Goal: Transaction & Acquisition: Subscribe to service/newsletter

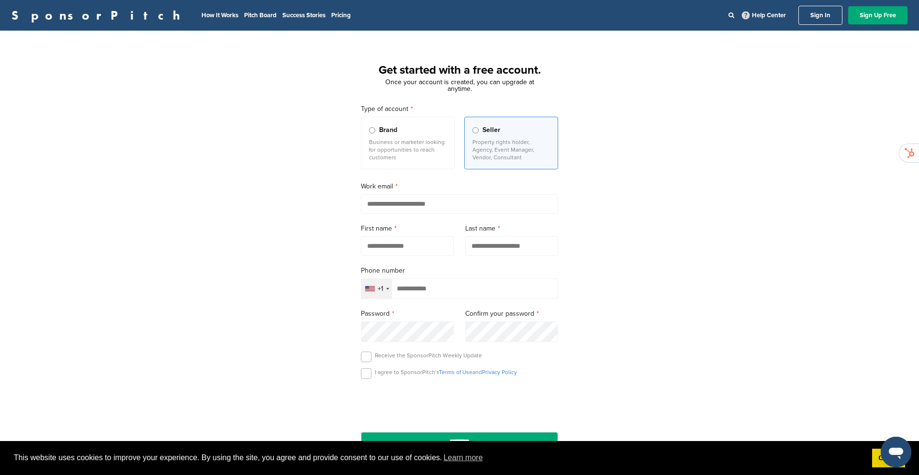
click at [401, 207] on input "email" at bounding box center [459, 204] width 197 height 20
type input "**********"
click at [393, 250] on input "text" at bounding box center [407, 246] width 93 height 20
type input "*****"
click at [513, 245] on input "text" at bounding box center [511, 246] width 93 height 20
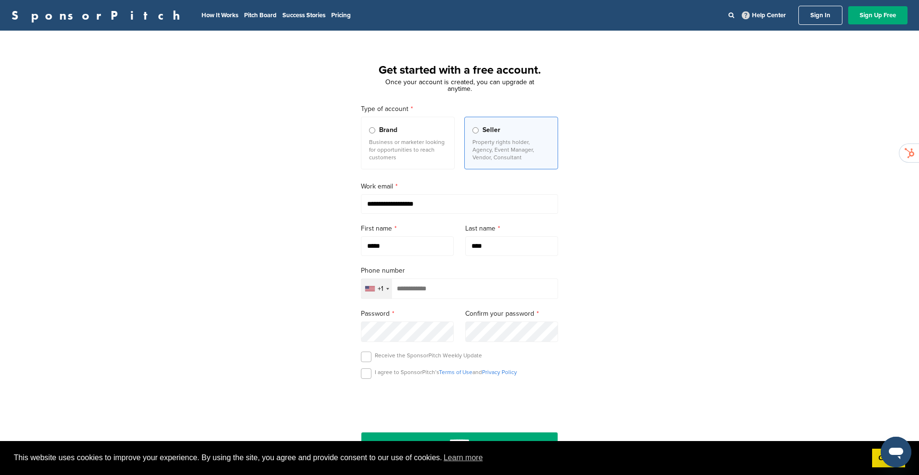
type input "****"
click at [385, 290] on div "+1" at bounding box center [376, 289] width 31 height 20
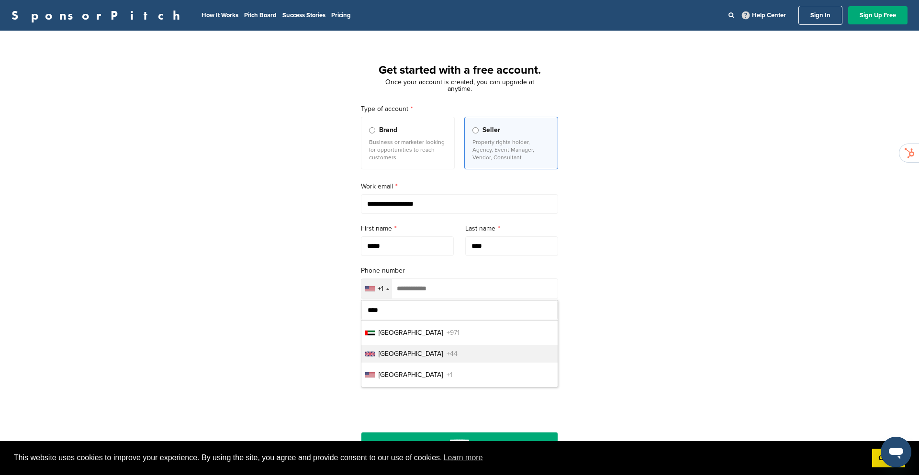
type input "****"
click at [394, 359] on span "United Kingdom" at bounding box center [410, 354] width 64 height 10
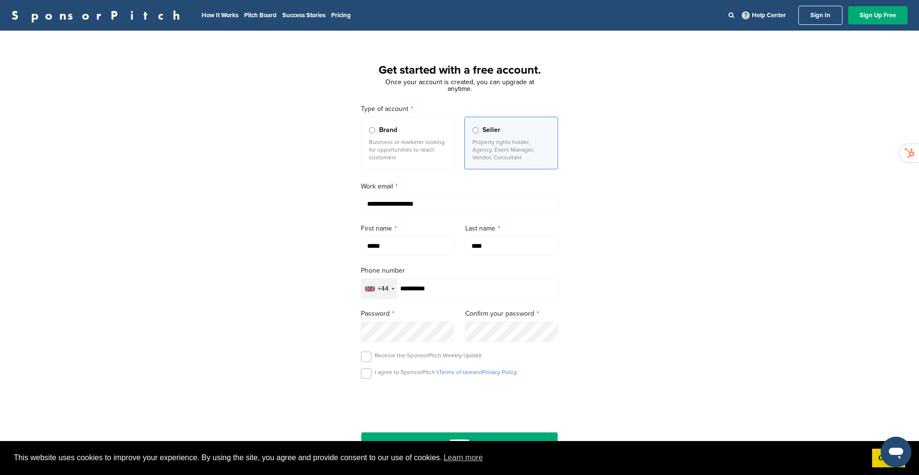
type input "**********"
click at [366, 376] on label at bounding box center [366, 373] width 11 height 11
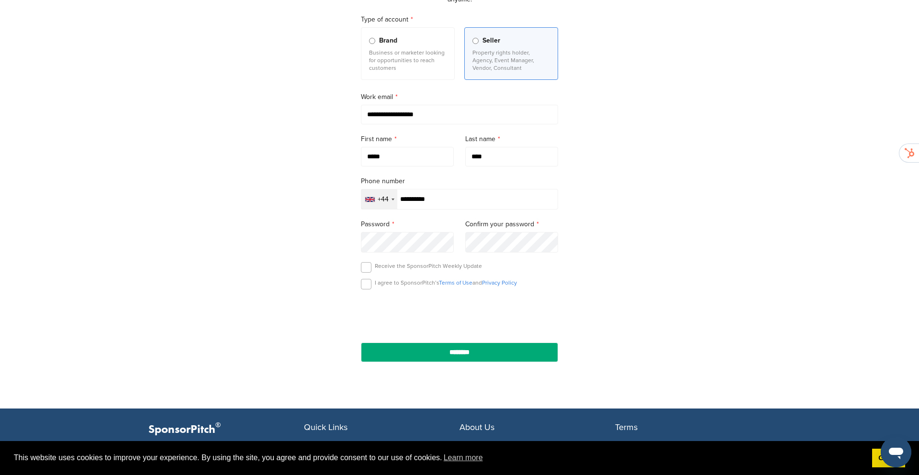
scroll to position [105, 0]
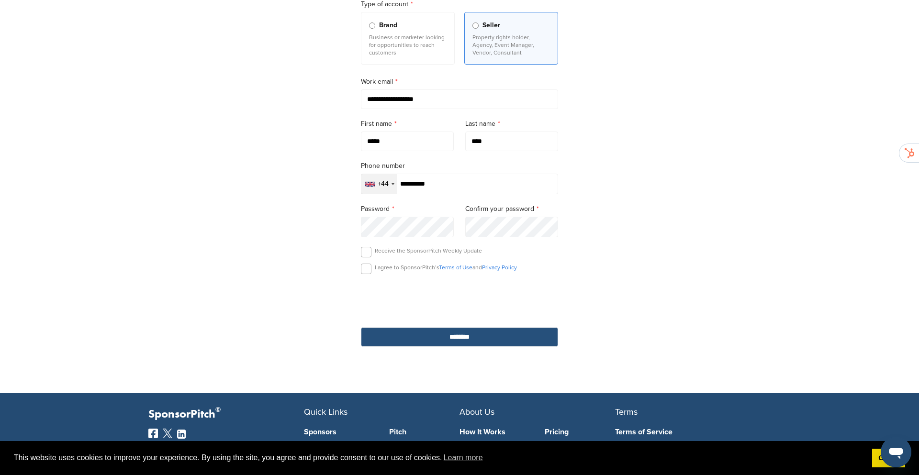
click at [472, 342] on input "********" at bounding box center [459, 337] width 197 height 20
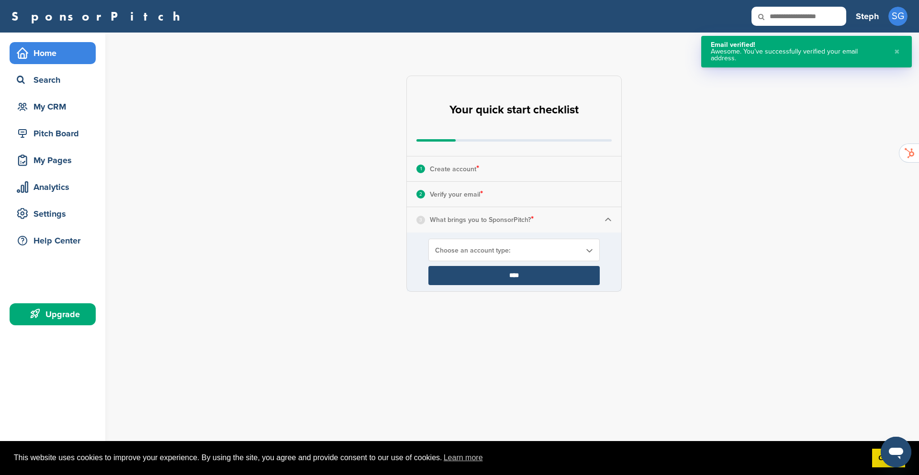
click at [488, 251] on span "Choose an account type:" at bounding box center [507, 250] width 145 height 8
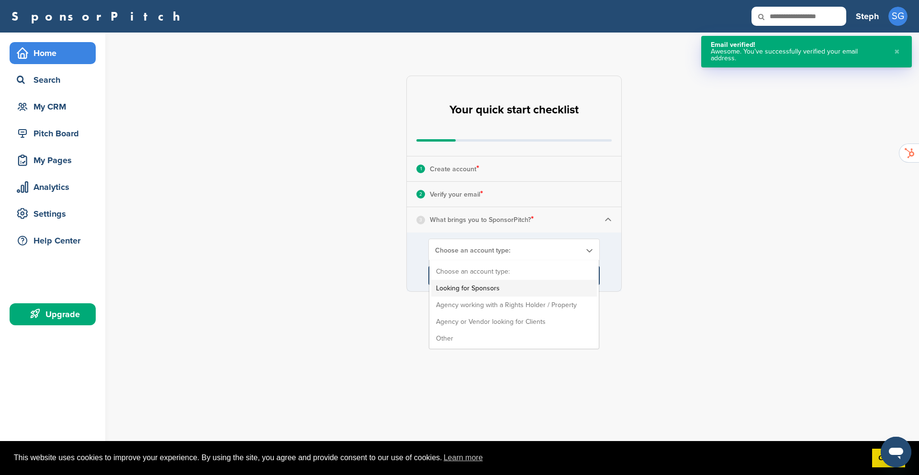
click at [483, 289] on li "Looking for Sponsors" at bounding box center [514, 288] width 166 height 17
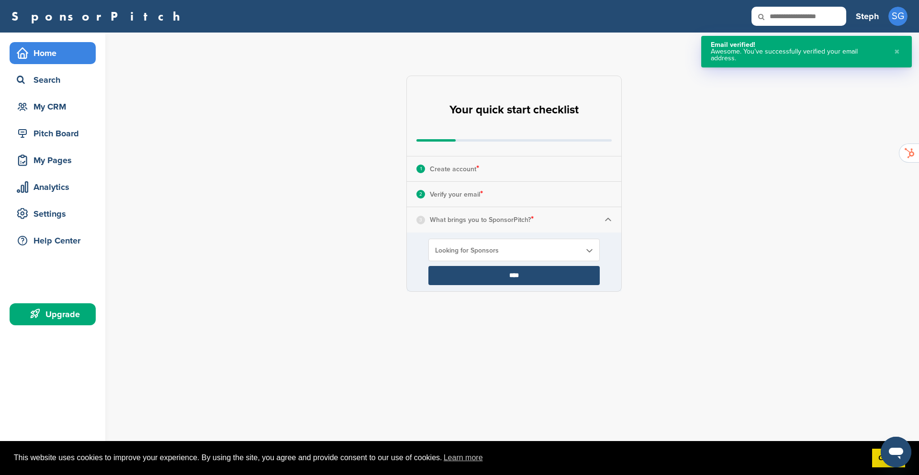
click at [519, 277] on input "****" at bounding box center [513, 275] width 171 height 19
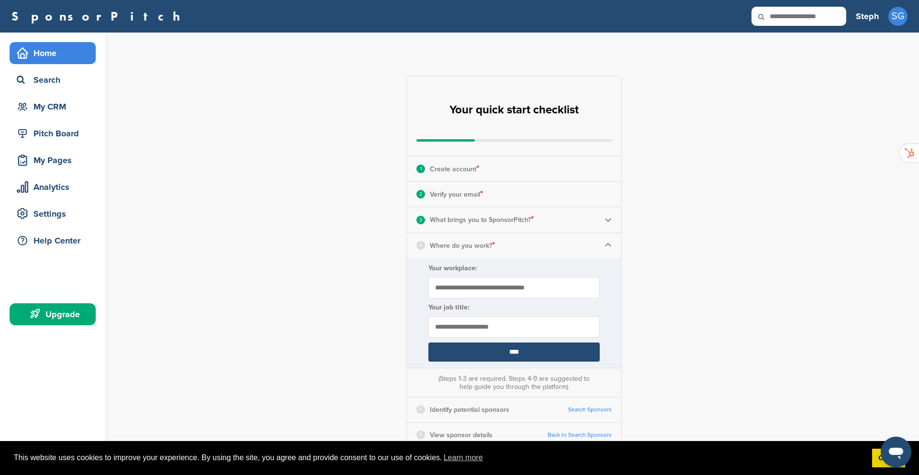
click at [506, 292] on input "Your workplace:" at bounding box center [513, 288] width 171 height 22
click at [508, 286] on input "Your workplace:" at bounding box center [513, 288] width 171 height 22
type input "**********"
click at [459, 323] on input "text" at bounding box center [513, 327] width 171 height 22
type input "********"
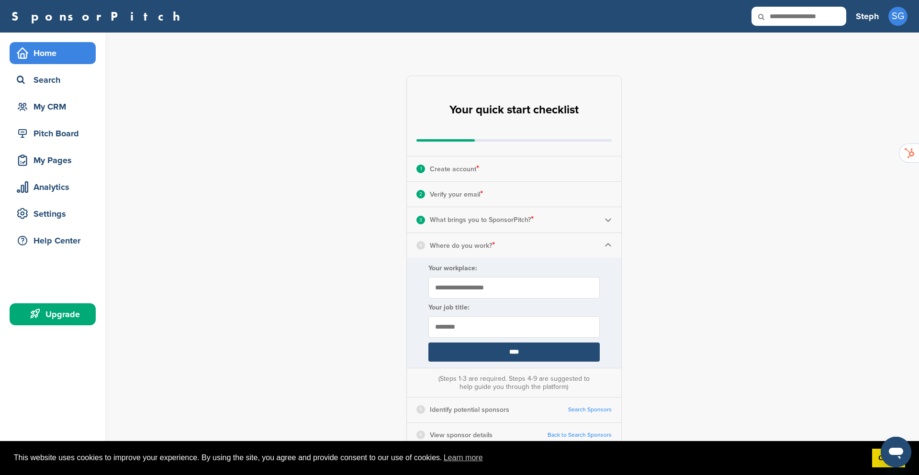
click at [517, 353] on input "****" at bounding box center [513, 352] width 171 height 19
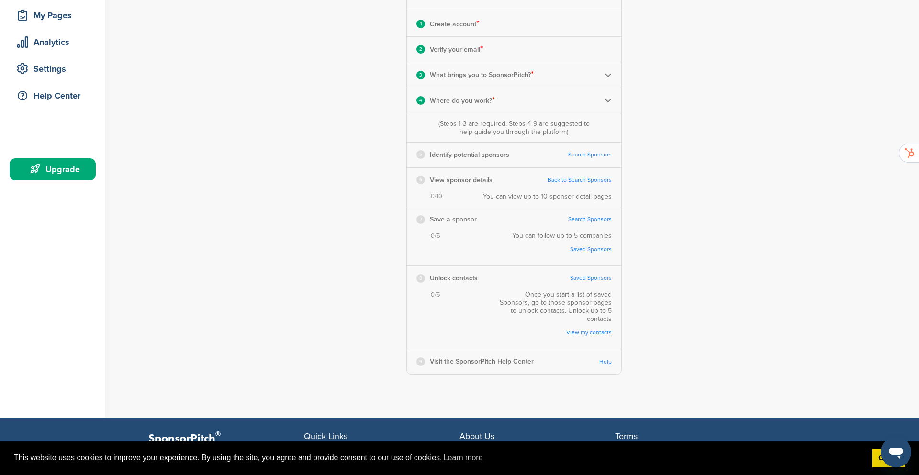
scroll to position [123, 0]
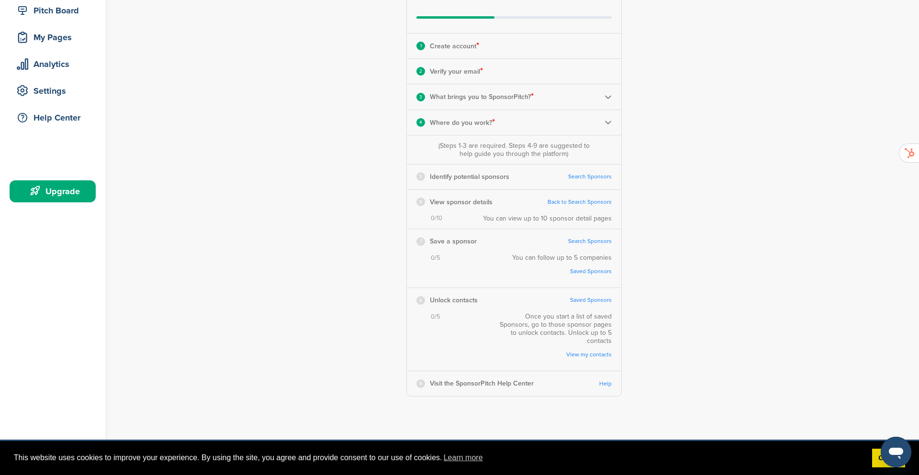
click at [589, 178] on link "Search Sponsors" at bounding box center [590, 176] width 44 height 7
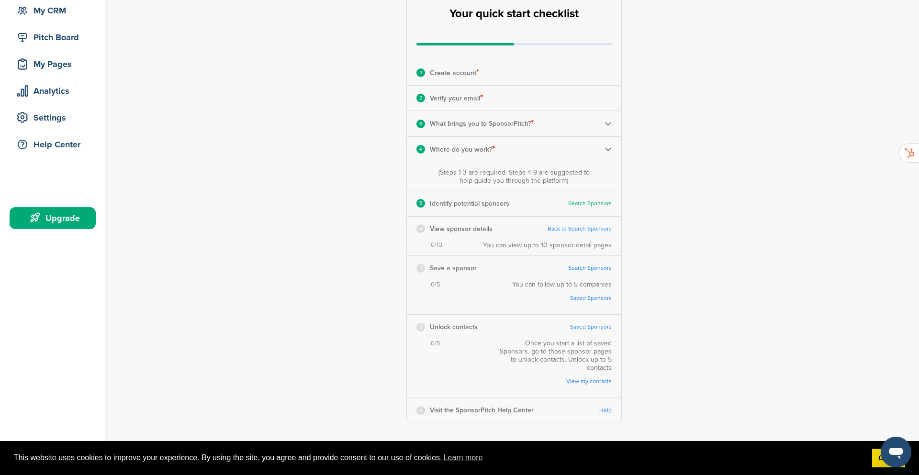
scroll to position [121, 0]
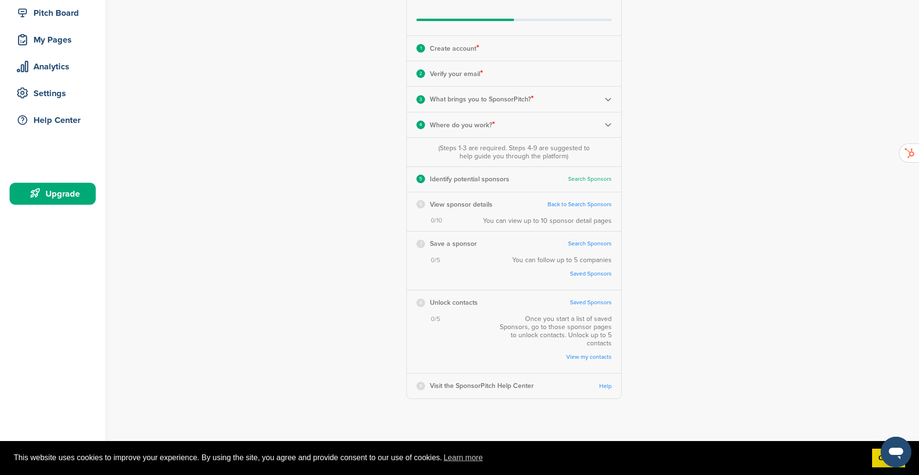
click at [578, 206] on link "Back to Search Sponsors" at bounding box center [579, 204] width 64 height 7
click at [582, 244] on link "Search Sponsors" at bounding box center [590, 243] width 44 height 7
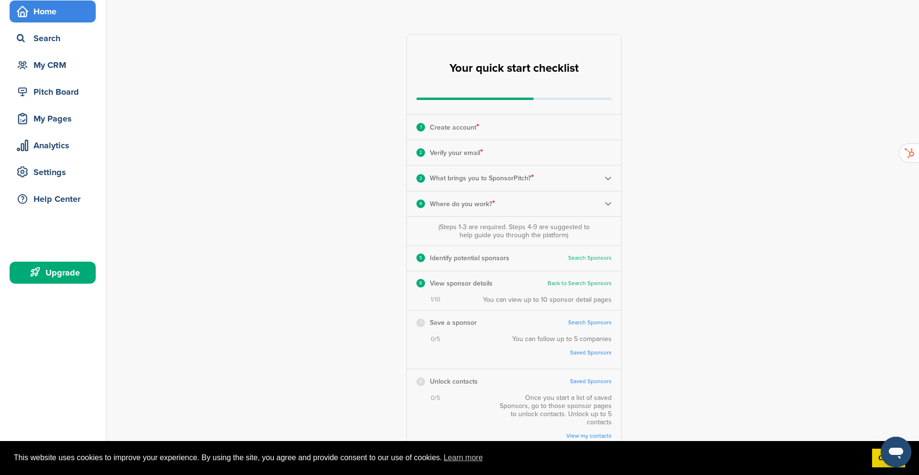
scroll to position [2, 0]
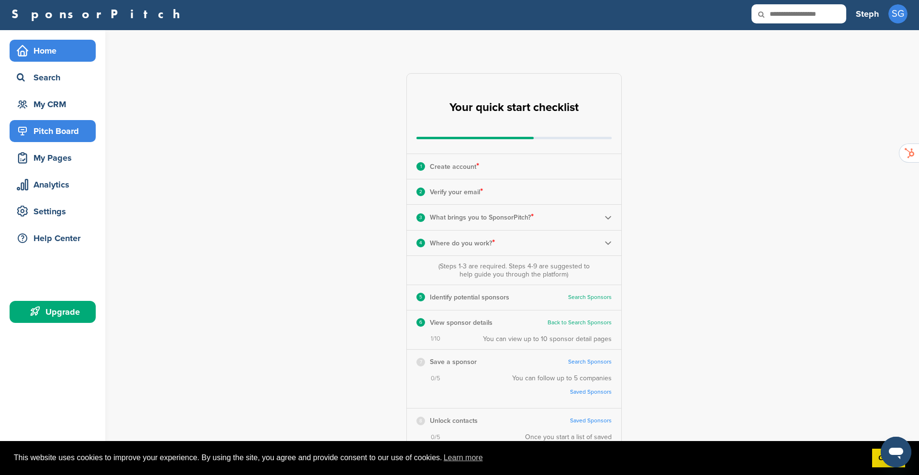
click at [59, 132] on div "Pitch Board" at bounding box center [54, 130] width 81 height 17
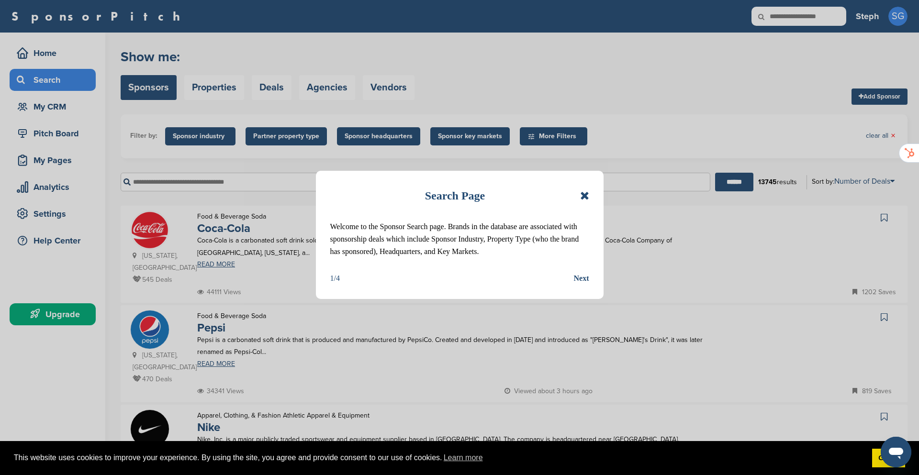
click at [584, 278] on div "Next" at bounding box center [581, 278] width 15 height 12
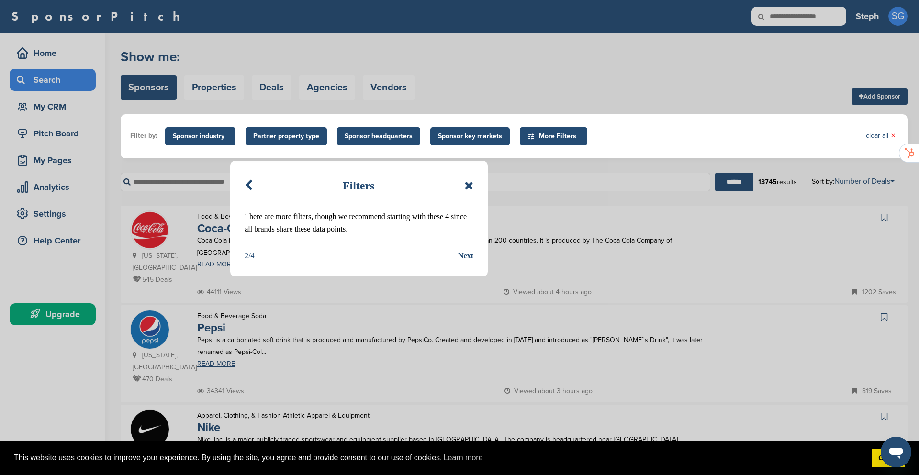
click at [464, 258] on div "Next" at bounding box center [465, 256] width 15 height 12
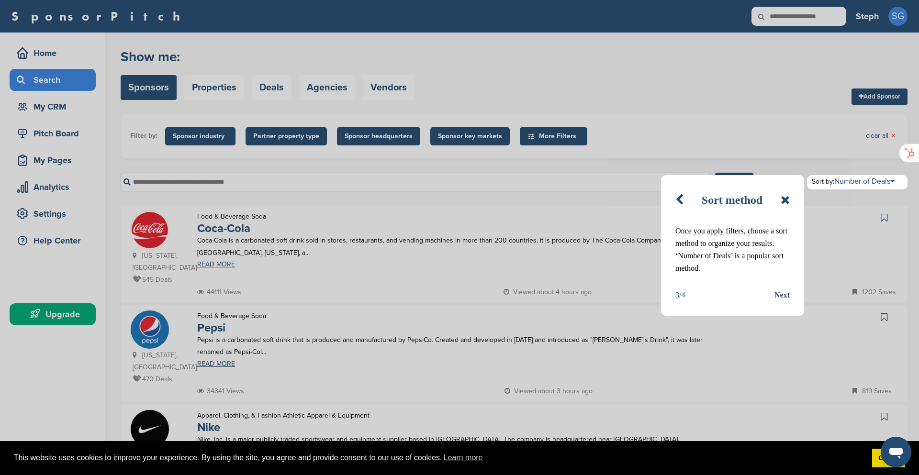
click at [782, 295] on div "Next" at bounding box center [781, 295] width 15 height 12
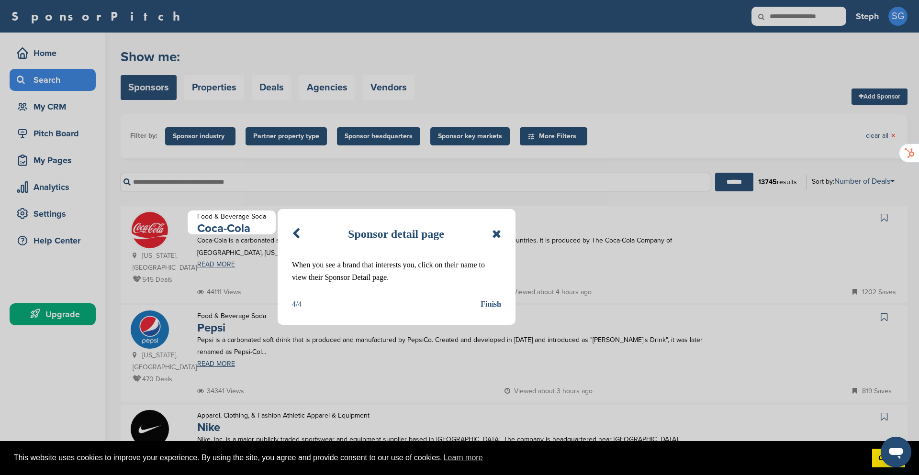
click at [485, 303] on div "Finish" at bounding box center [490, 304] width 21 height 12
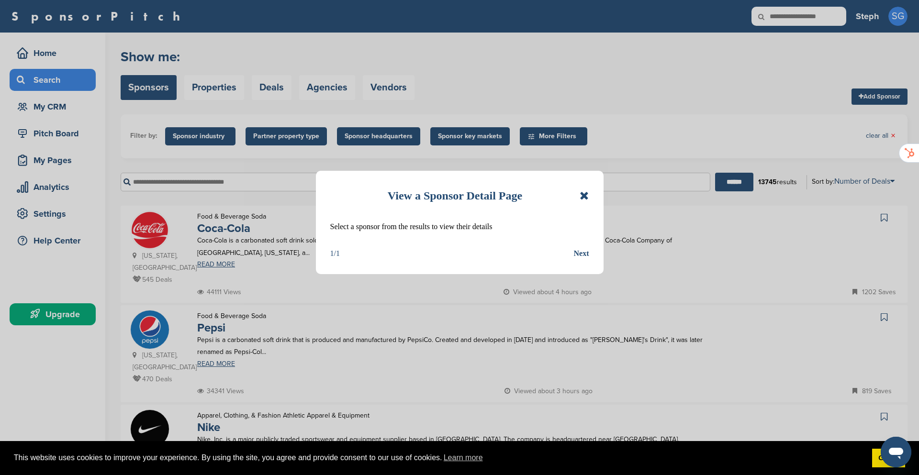
click at [583, 254] on div "Next" at bounding box center [581, 253] width 15 height 12
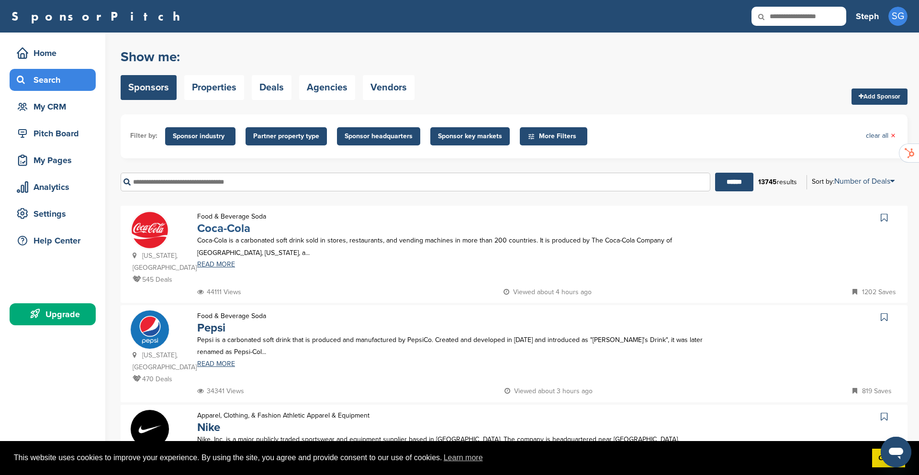
click at [223, 232] on link "Coca-Cola" at bounding box center [223, 229] width 53 height 14
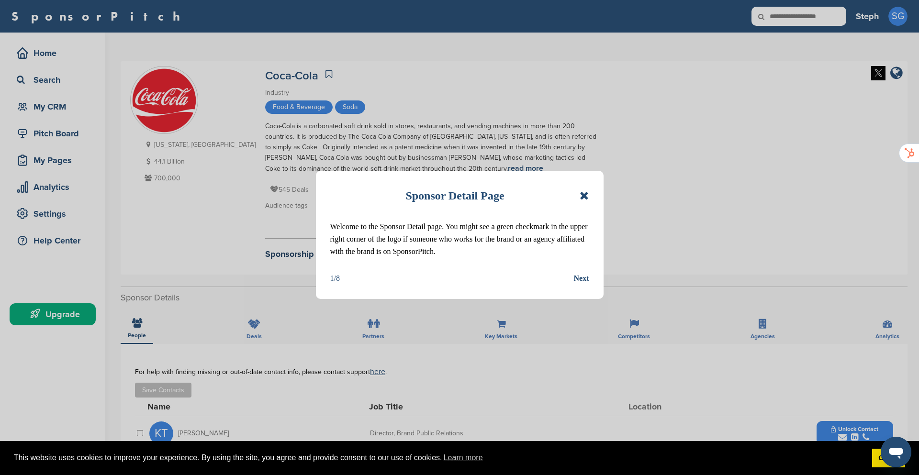
click at [579, 278] on div "Next" at bounding box center [581, 278] width 15 height 12
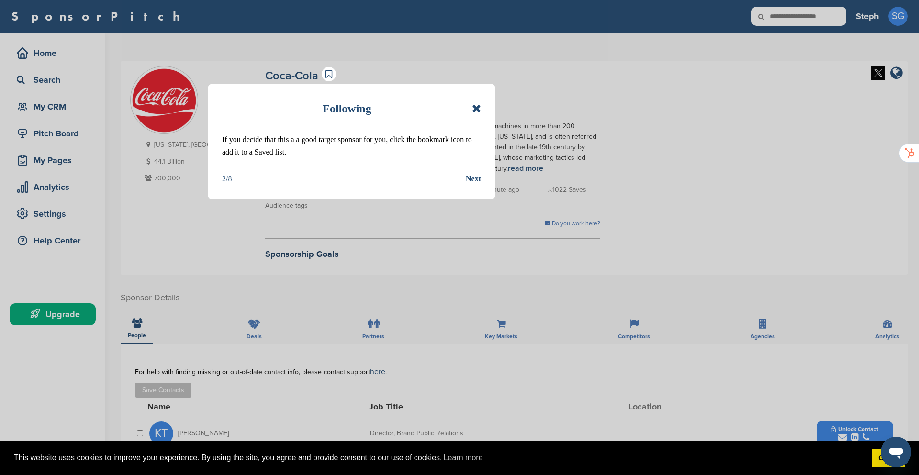
click at [471, 178] on div "Next" at bounding box center [473, 179] width 15 height 12
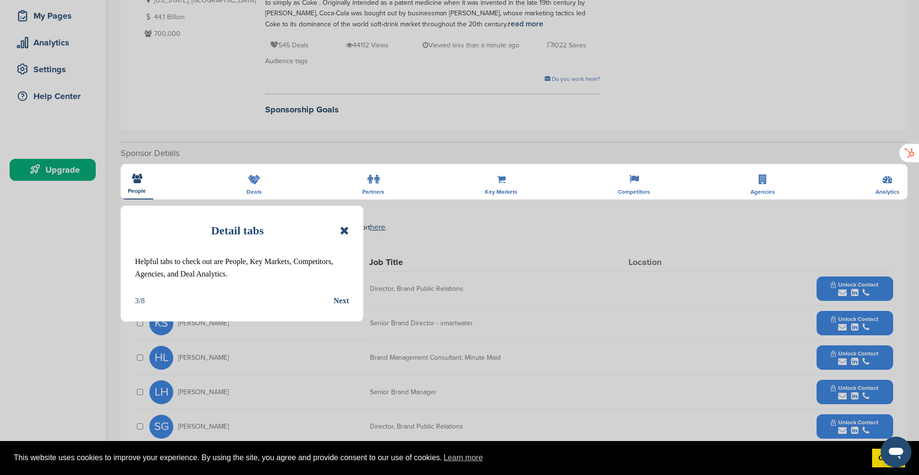
scroll to position [152, 0]
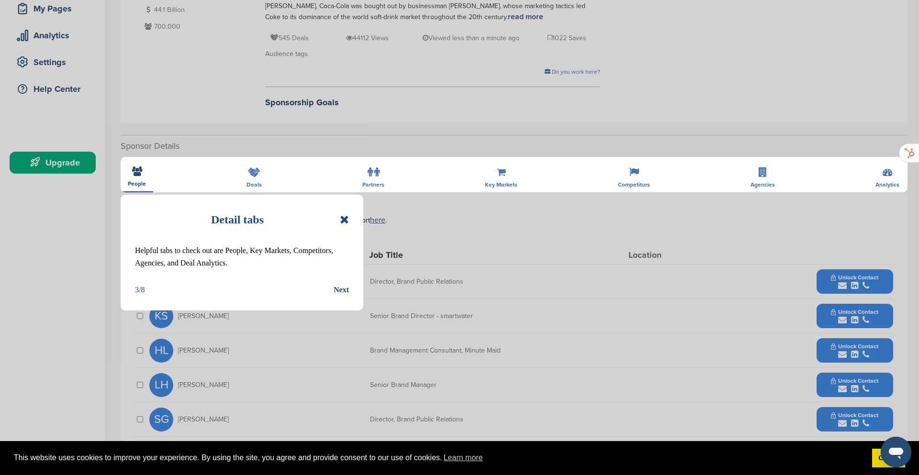
click at [341, 290] on div "Next" at bounding box center [341, 290] width 15 height 12
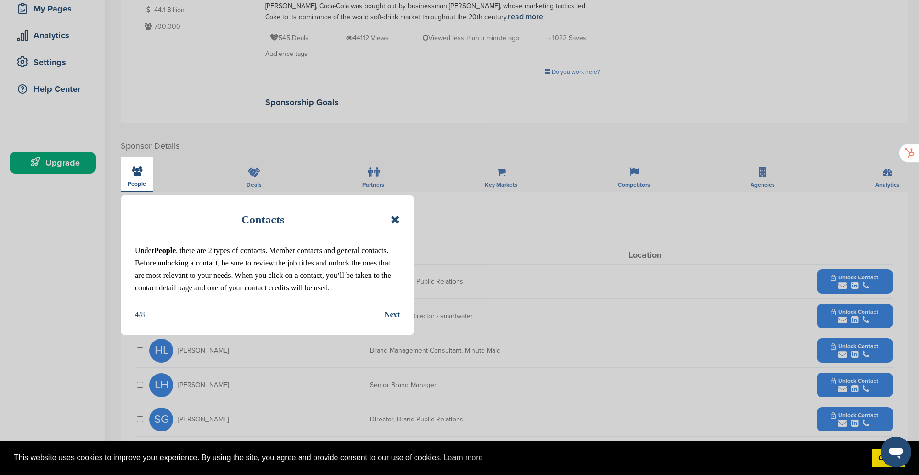
click at [391, 313] on div "Next" at bounding box center [391, 315] width 15 height 12
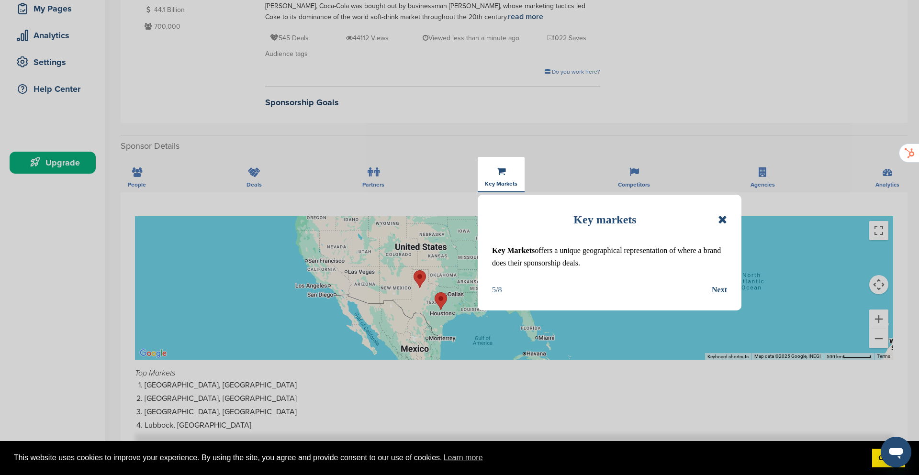
click at [722, 289] on div "Next" at bounding box center [719, 290] width 15 height 12
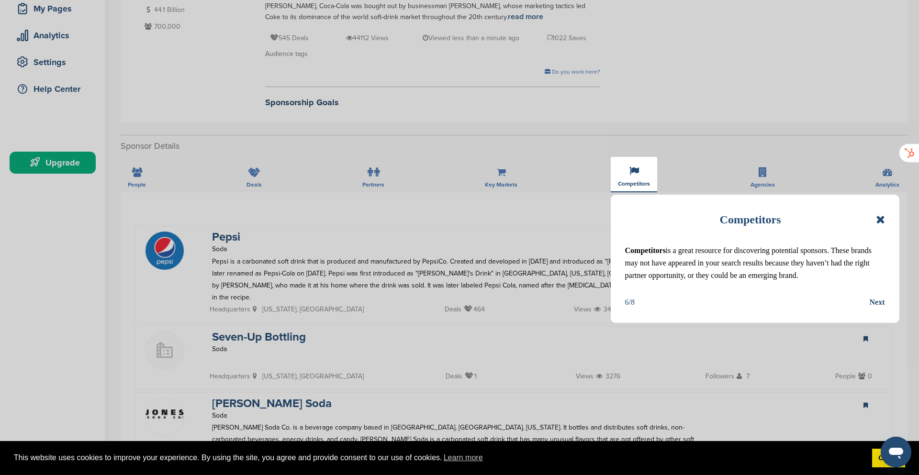
click at [876, 303] on div "Next" at bounding box center [876, 302] width 15 height 12
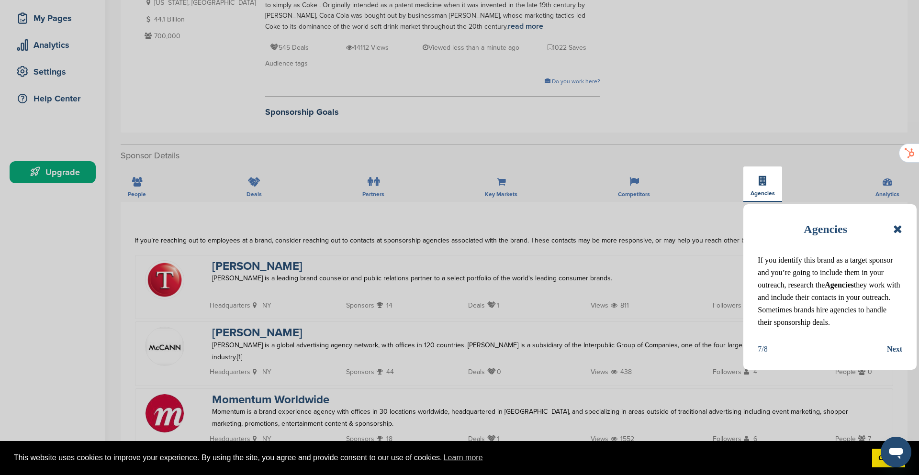
scroll to position [144, 0]
click at [895, 350] on div "Next" at bounding box center [894, 348] width 15 height 12
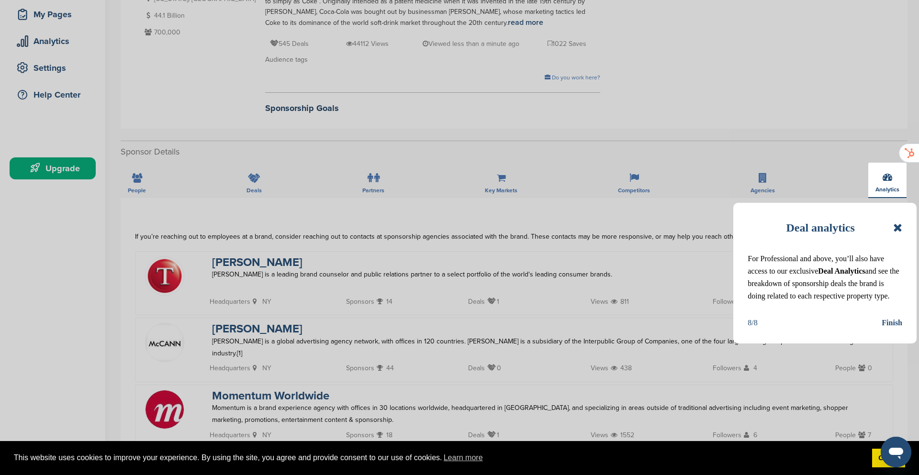
scroll to position [146, 0]
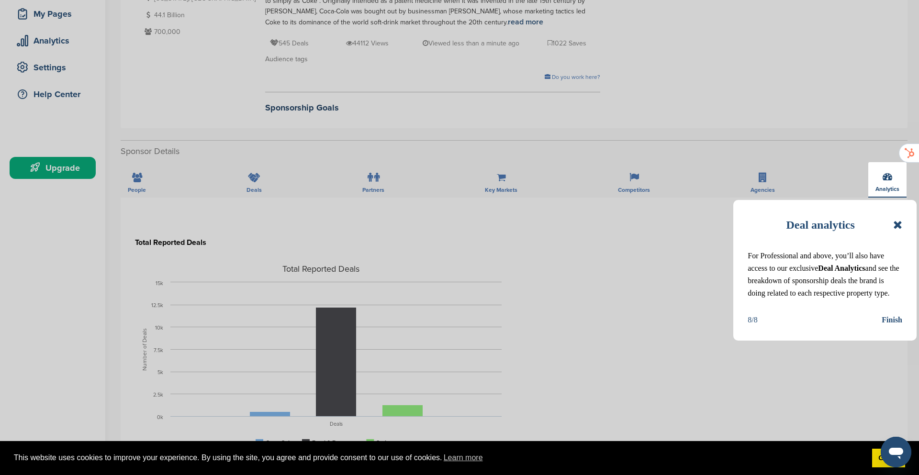
click at [894, 322] on div "Finish" at bounding box center [891, 320] width 21 height 12
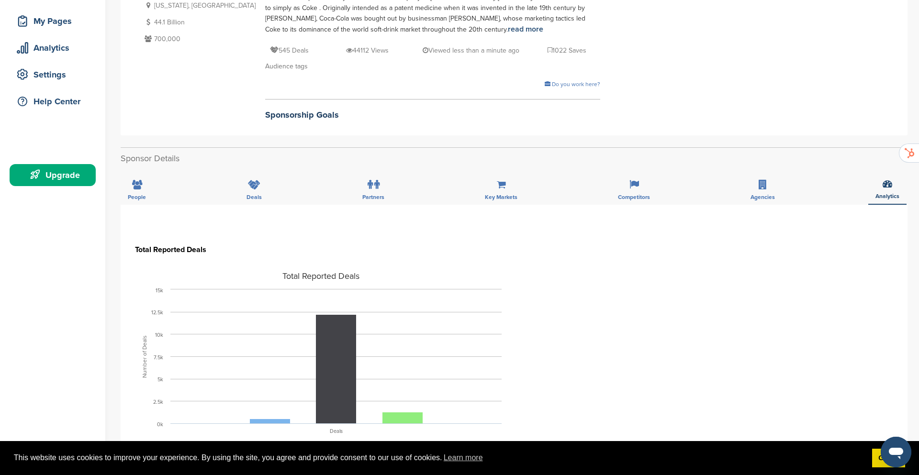
scroll to position [57, 0]
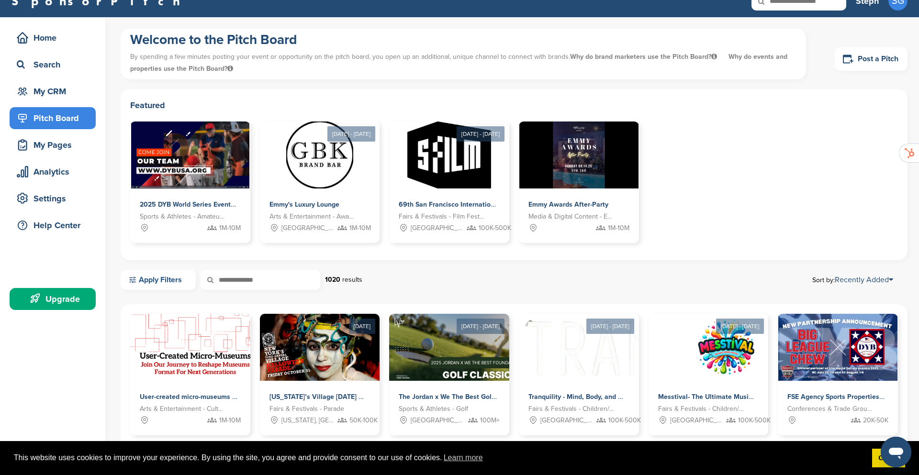
click at [159, 282] on link "Apply Filters" at bounding box center [158, 280] width 75 height 20
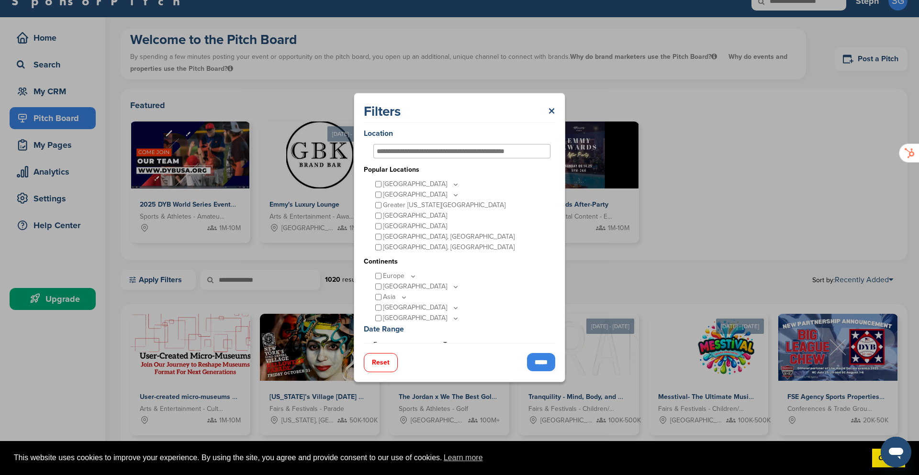
scroll to position [15, 0]
click at [412, 277] on icon at bounding box center [413, 276] width 3 height 1
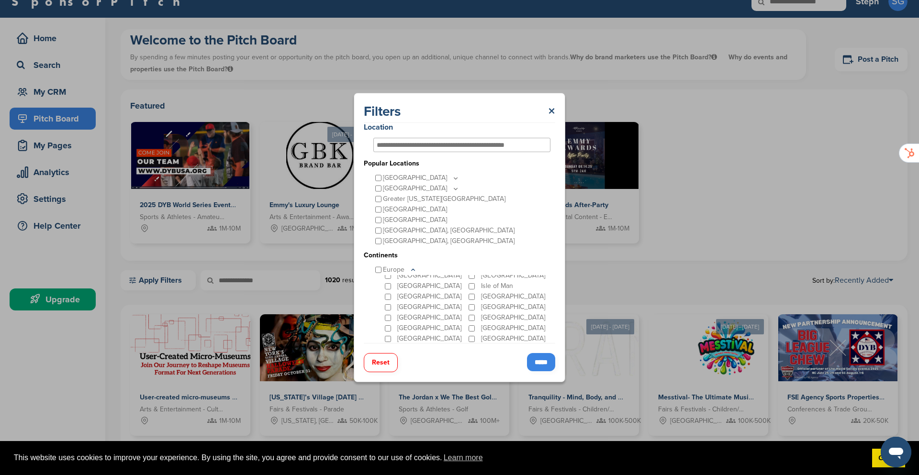
scroll to position [97, 0]
click at [412, 271] on icon at bounding box center [413, 270] width 8 height 8
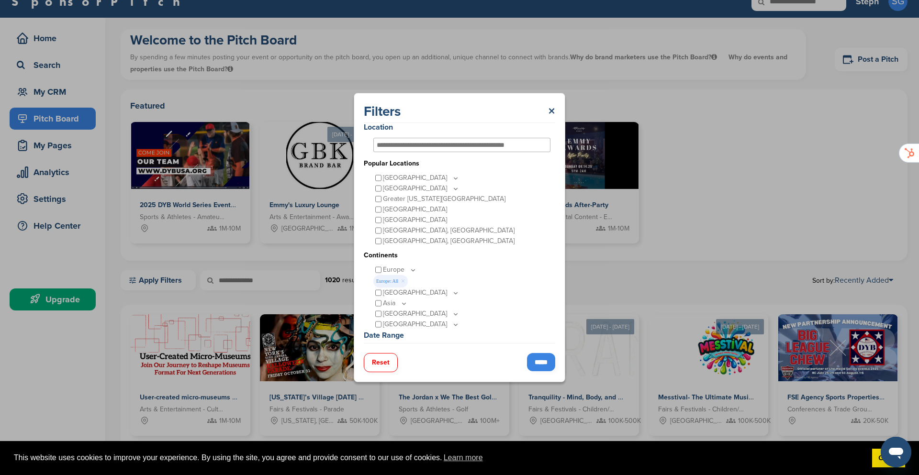
click at [402, 281] on link "×" at bounding box center [403, 281] width 4 height 11
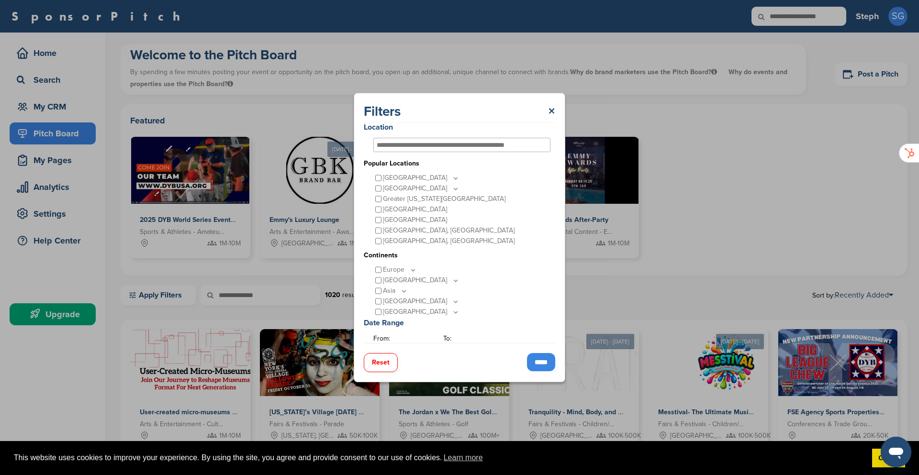
click at [411, 270] on icon at bounding box center [413, 270] width 8 height 8
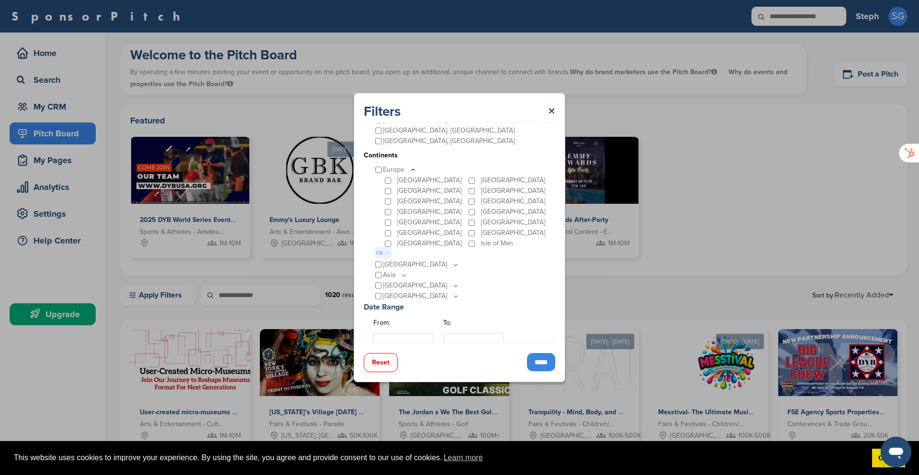
click at [538, 372] on div "*****" at bounding box center [541, 362] width 28 height 19
click at [537, 366] on input "*****" at bounding box center [541, 362] width 28 height 18
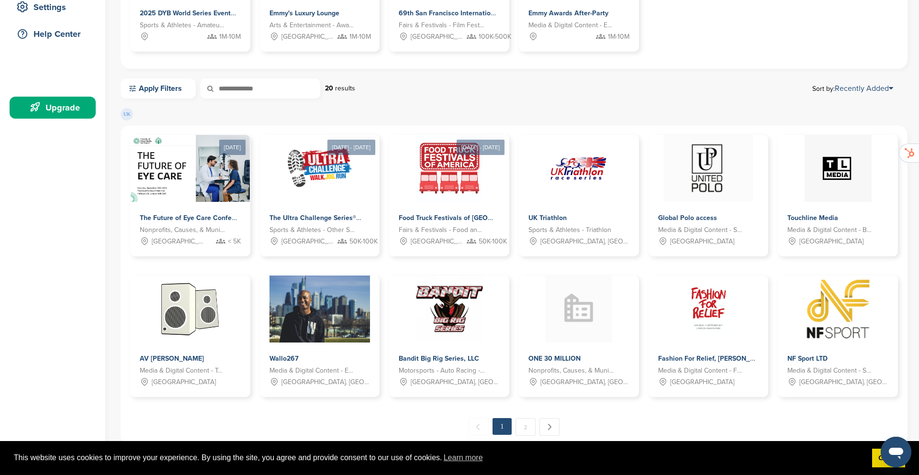
scroll to position [203, 0]
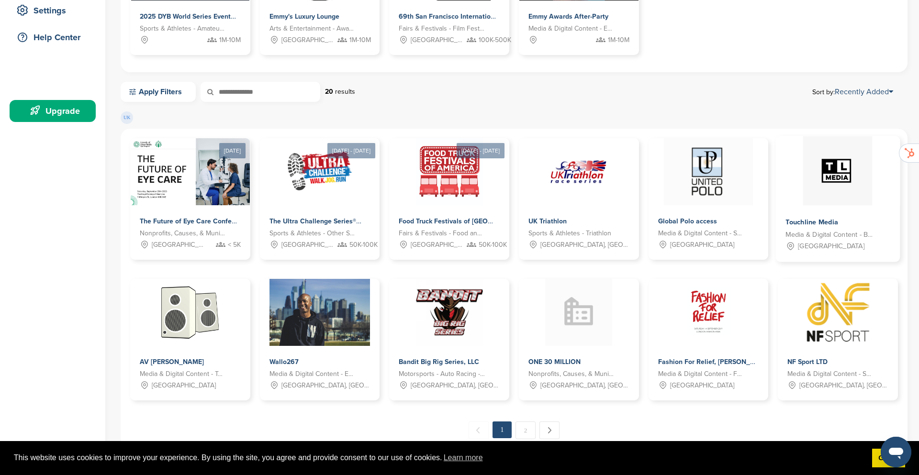
click at [814, 218] on span "Touchline Media" at bounding box center [812, 222] width 53 height 9
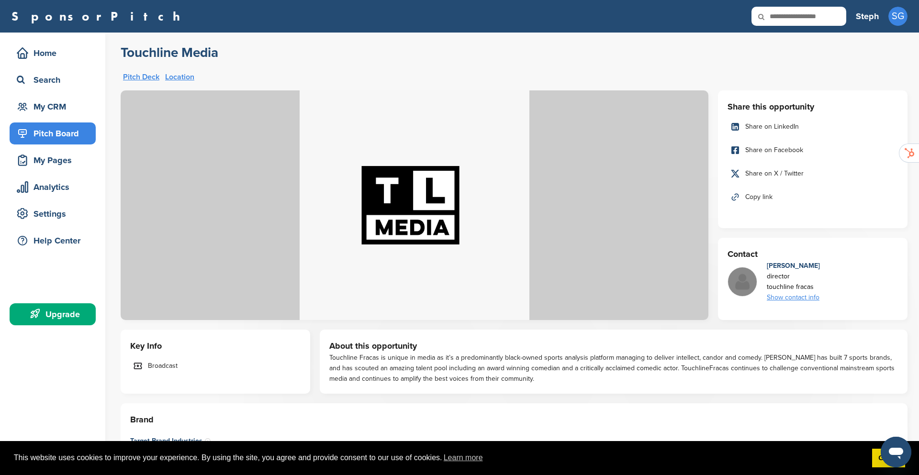
click at [811, 22] on input "text" at bounding box center [798, 16] width 95 height 19
type input "*******"
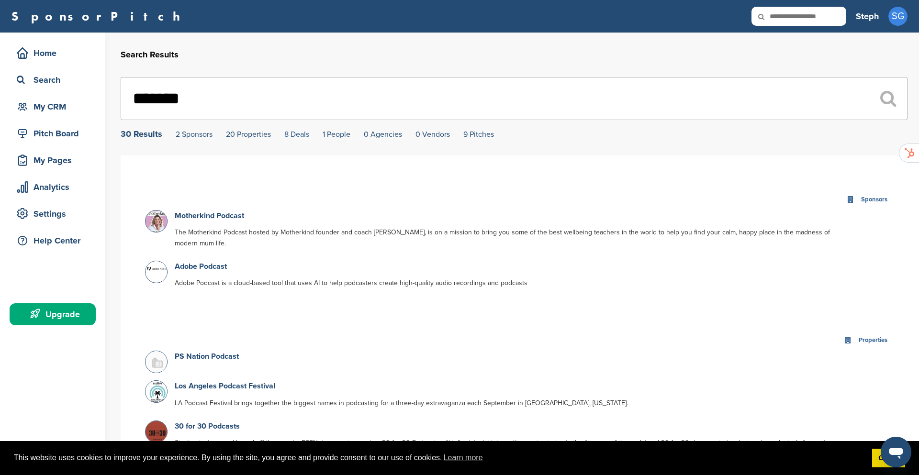
click at [304, 136] on link "8 Deals" at bounding box center [296, 135] width 25 height 10
click at [297, 137] on link "8 Deals" at bounding box center [296, 135] width 25 height 10
click at [873, 458] on link "Got it!" at bounding box center [888, 458] width 33 height 19
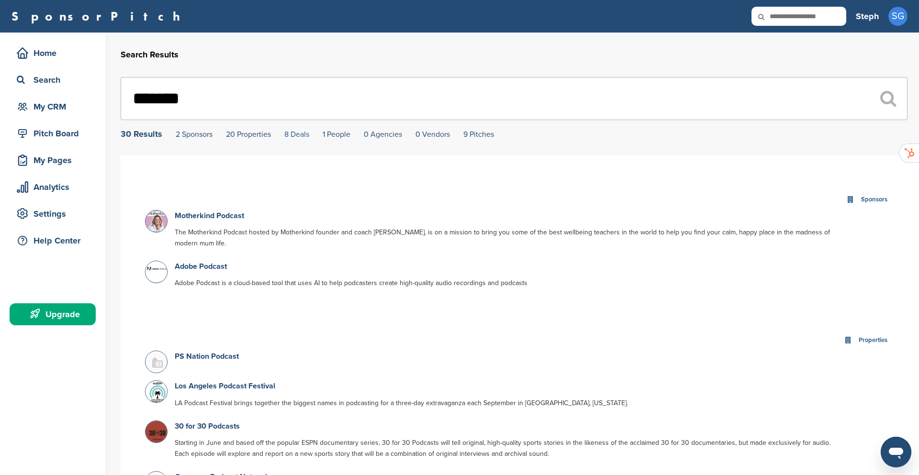
click at [301, 135] on link "8 Deals" at bounding box center [296, 135] width 25 height 10
click at [476, 136] on link "9 Pitches" at bounding box center [478, 135] width 31 height 10
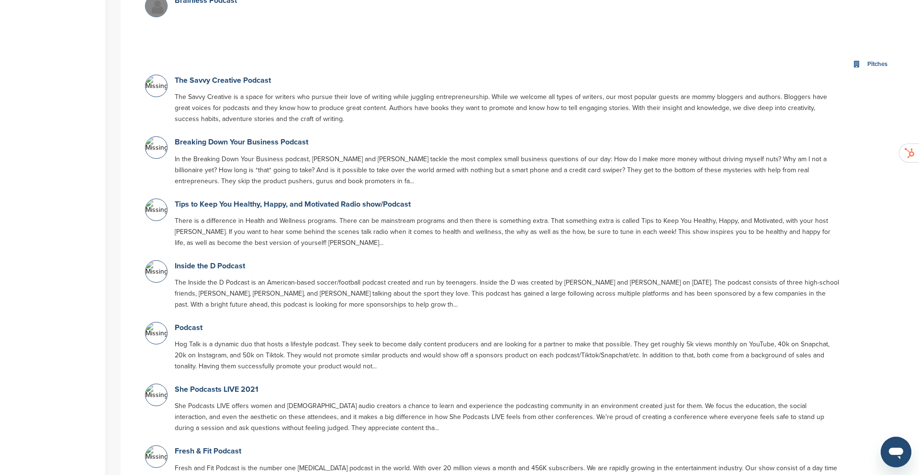
scroll to position [2010, 0]
click at [244, 74] on link "The Savvy Creative Podcast" at bounding box center [223, 79] width 96 height 10
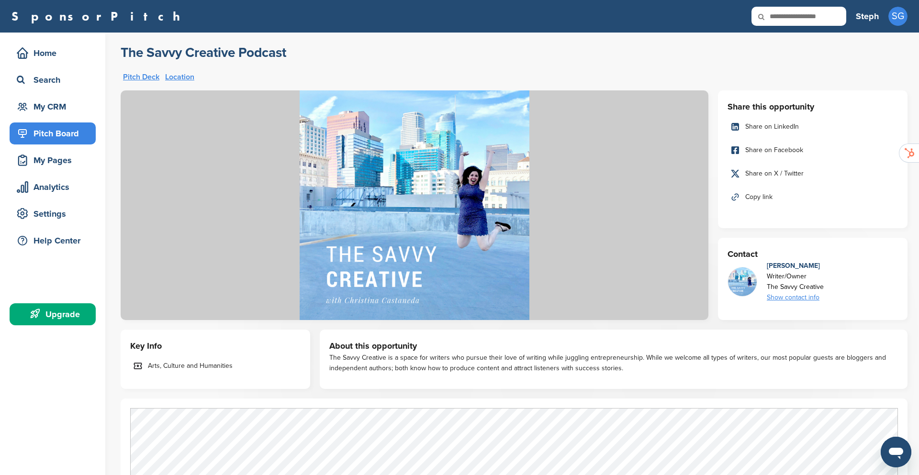
click at [149, 79] on link "Pitch Deck" at bounding box center [141, 77] width 36 height 8
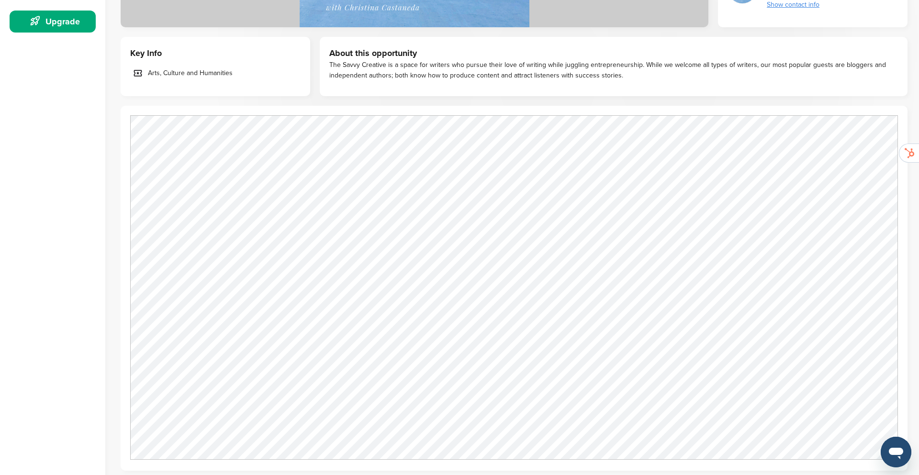
scroll to position [292, 0]
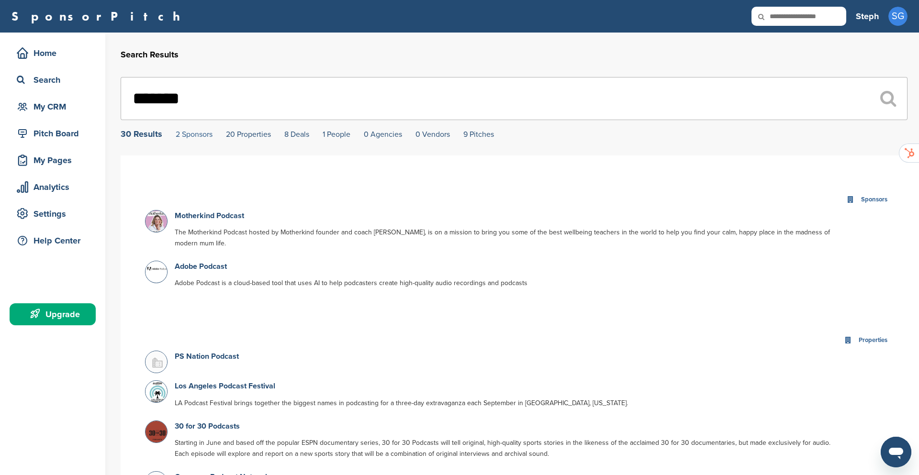
click at [192, 133] on link "2 Sponsors" at bounding box center [194, 135] width 37 height 10
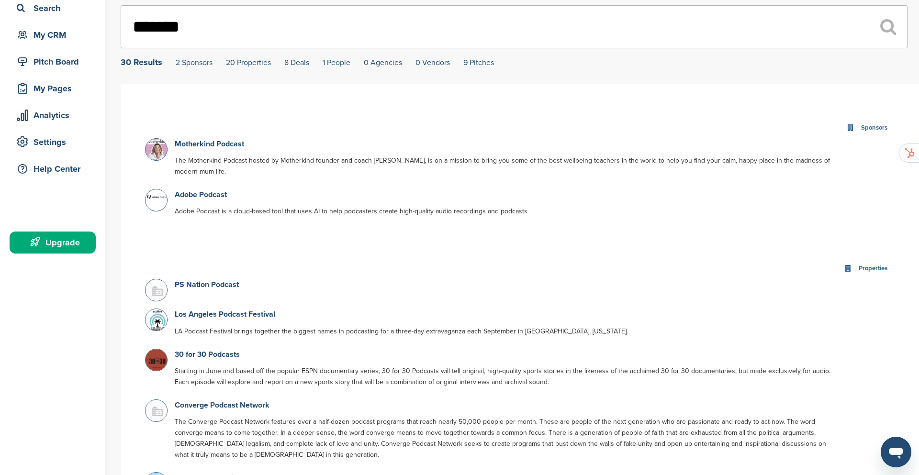
scroll to position [46, 0]
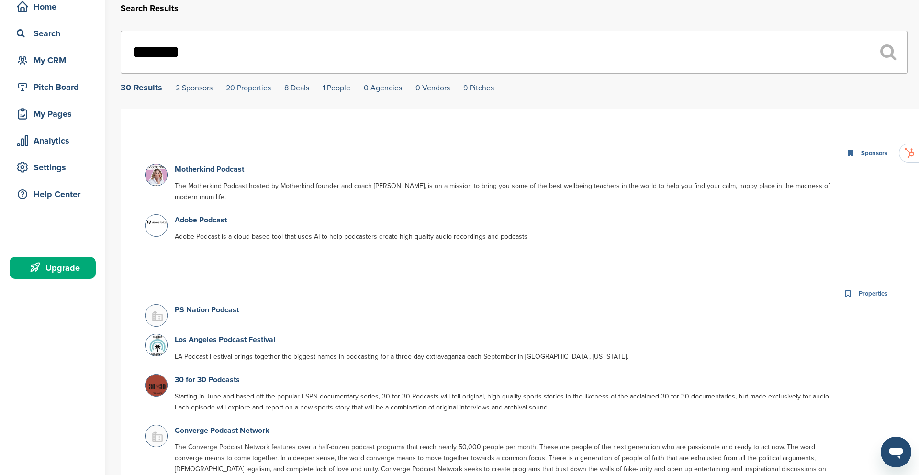
click at [245, 89] on link "20 Properties" at bounding box center [248, 88] width 45 height 10
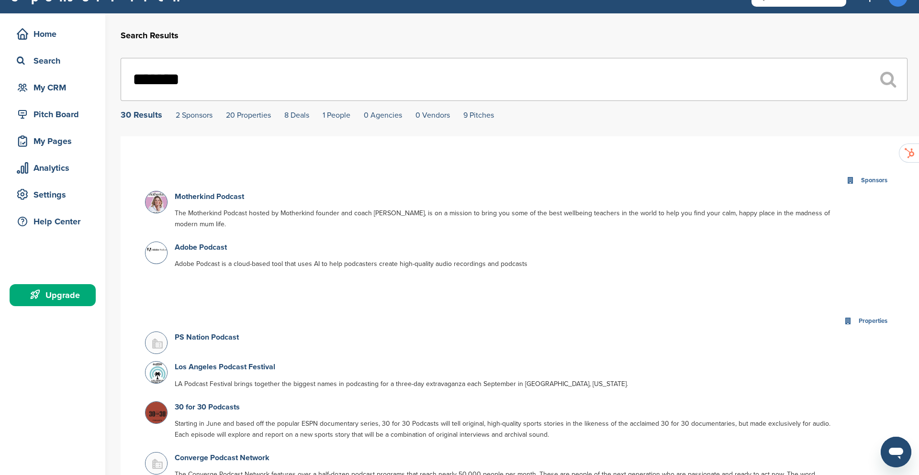
scroll to position [4, 0]
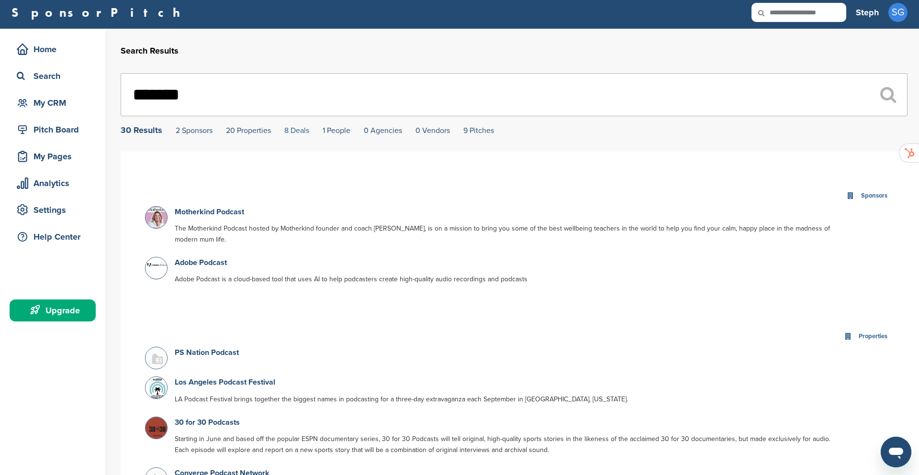
click at [298, 130] on link "8 Deals" at bounding box center [296, 131] width 25 height 10
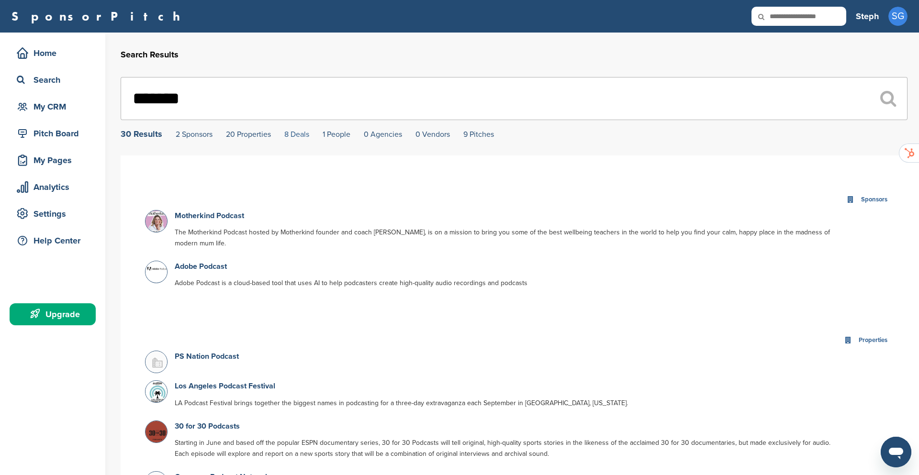
click at [296, 136] on link "8 Deals" at bounding box center [296, 135] width 25 height 10
click at [344, 136] on link "1 People" at bounding box center [337, 135] width 28 height 10
click at [482, 136] on link "9 Pitches" at bounding box center [478, 135] width 31 height 10
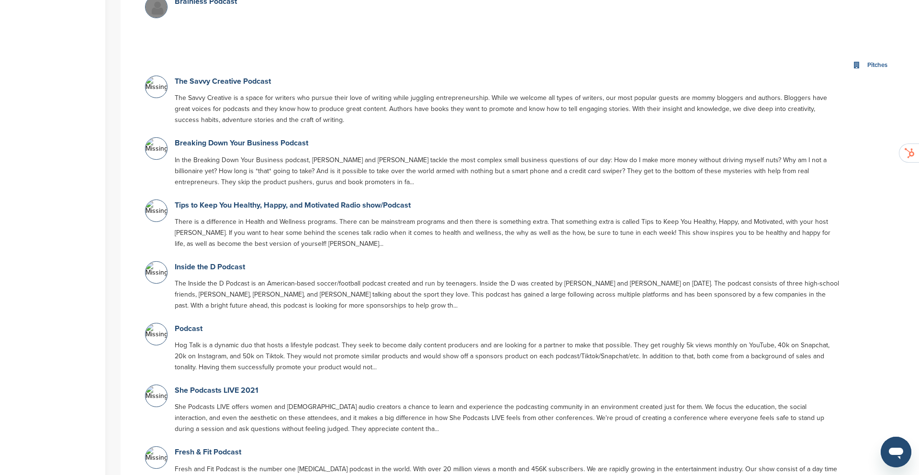
scroll to position [2010, 0]
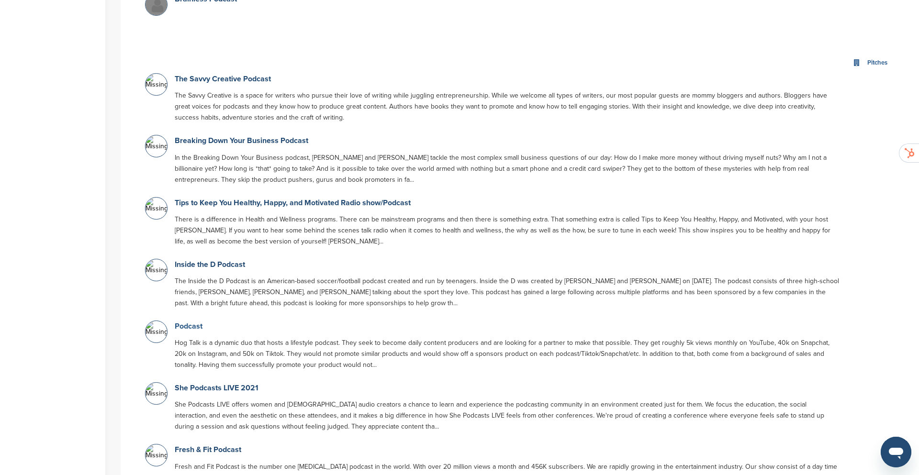
click at [196, 322] on link "Podcast" at bounding box center [189, 327] width 28 height 10
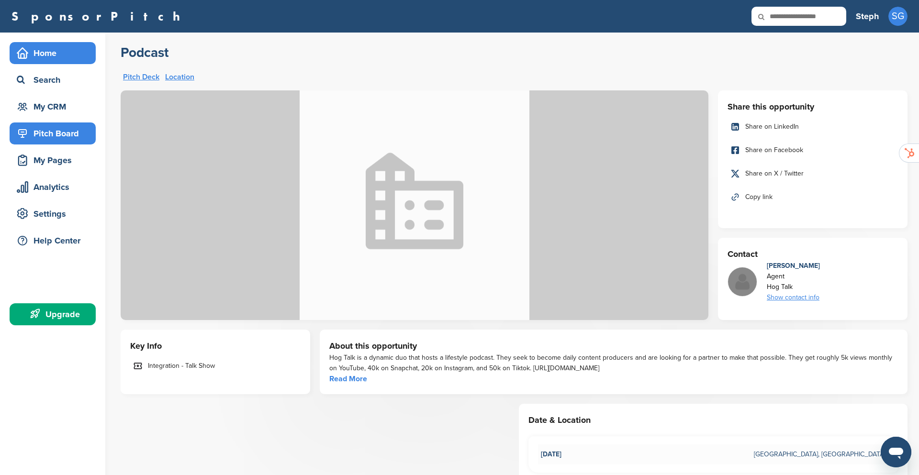
click at [42, 48] on div "Home" at bounding box center [54, 53] width 81 height 17
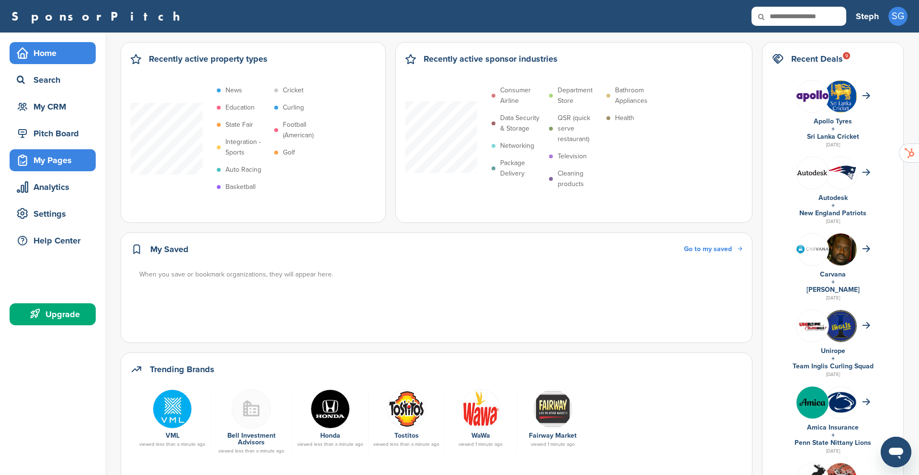
click at [55, 153] on div "My Pages" at bounding box center [54, 160] width 81 height 17
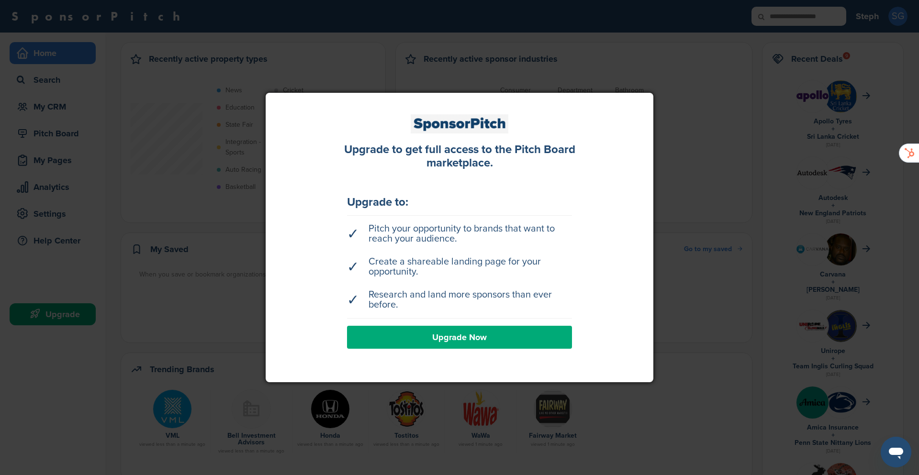
click at [118, 183] on div at bounding box center [459, 237] width 919 height 475
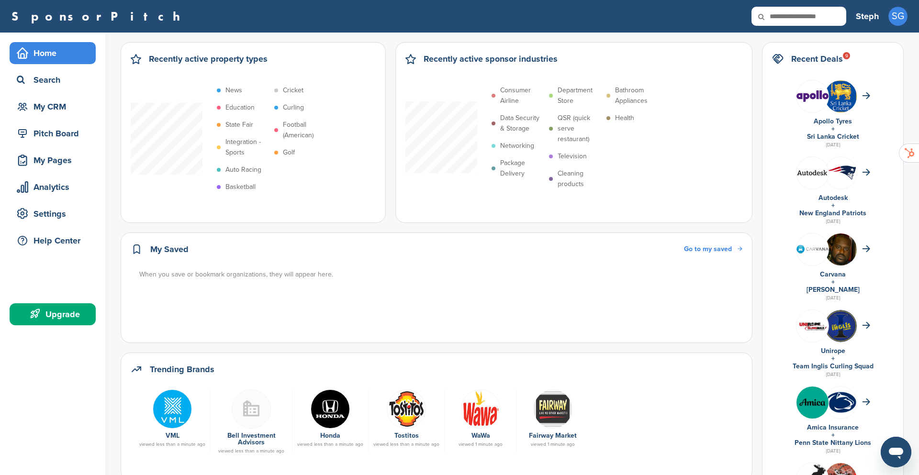
click at [47, 53] on div "Home" at bounding box center [54, 53] width 81 height 17
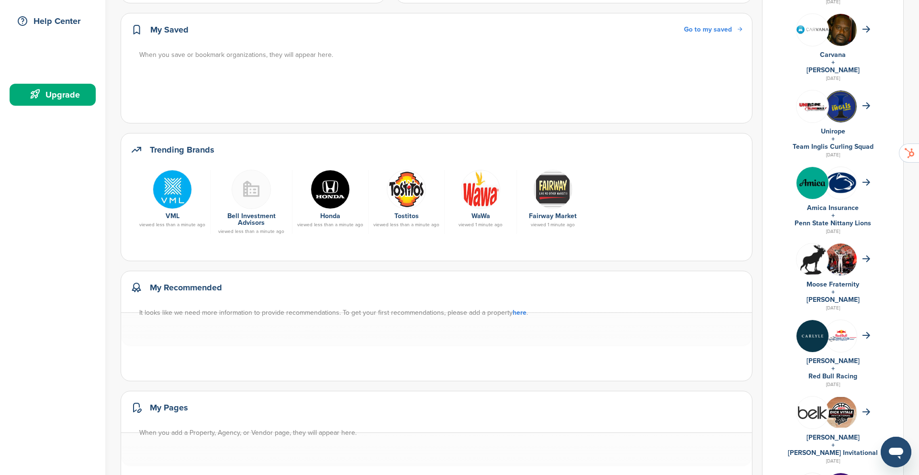
scroll to position [298, 0]
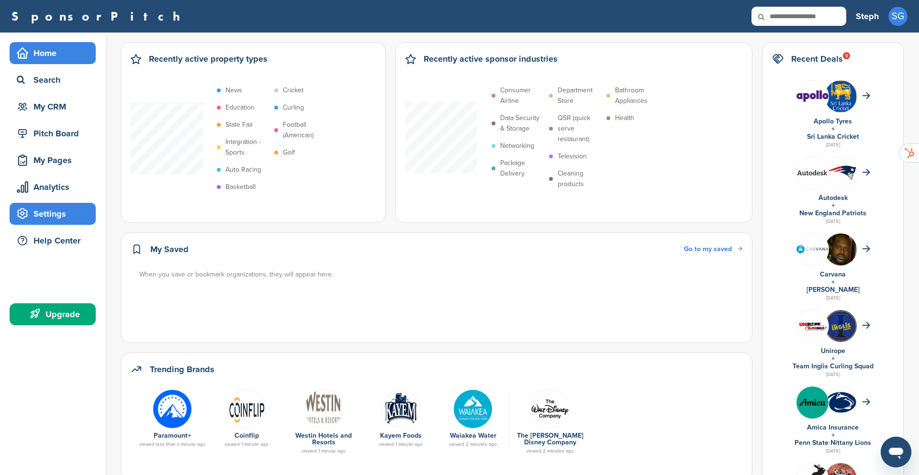
scroll to position [1, 0]
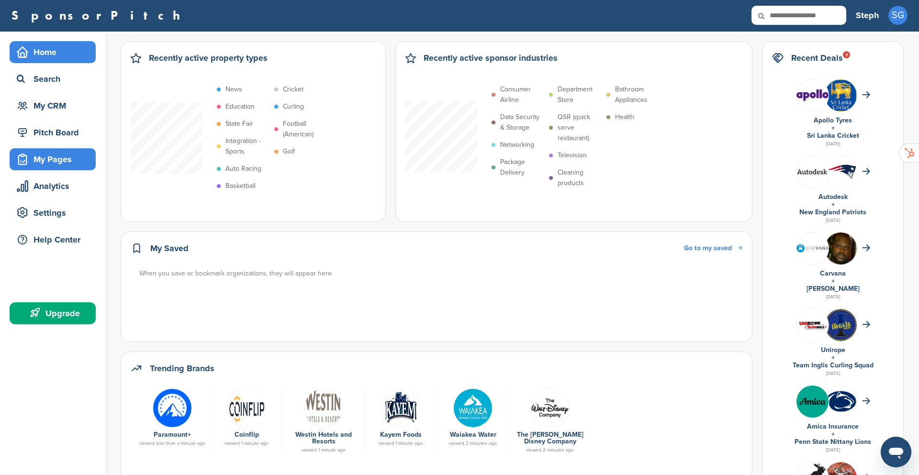
click at [41, 154] on div "My Pages" at bounding box center [54, 159] width 81 height 17
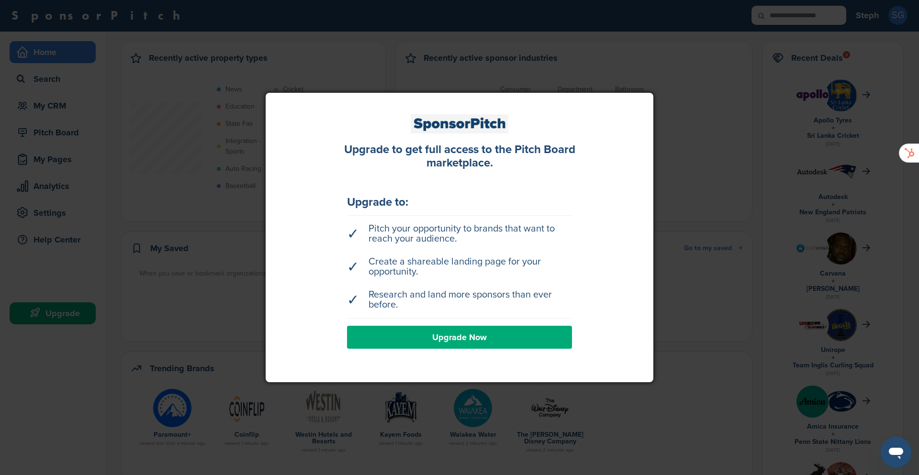
click at [83, 234] on div at bounding box center [459, 237] width 919 height 475
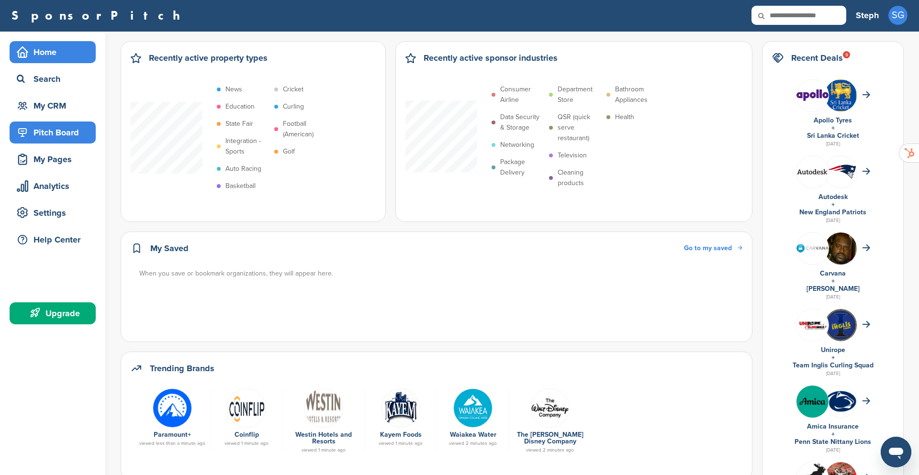
click at [40, 134] on div "Pitch Board" at bounding box center [54, 132] width 81 height 17
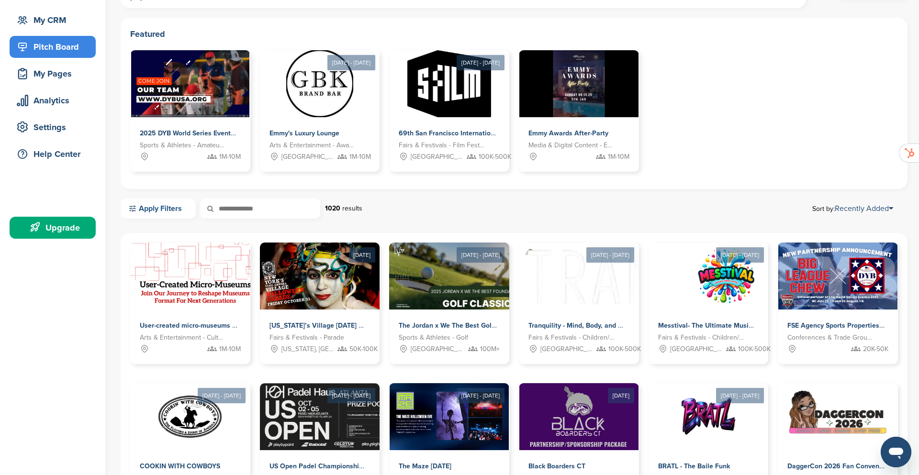
scroll to position [81, 0]
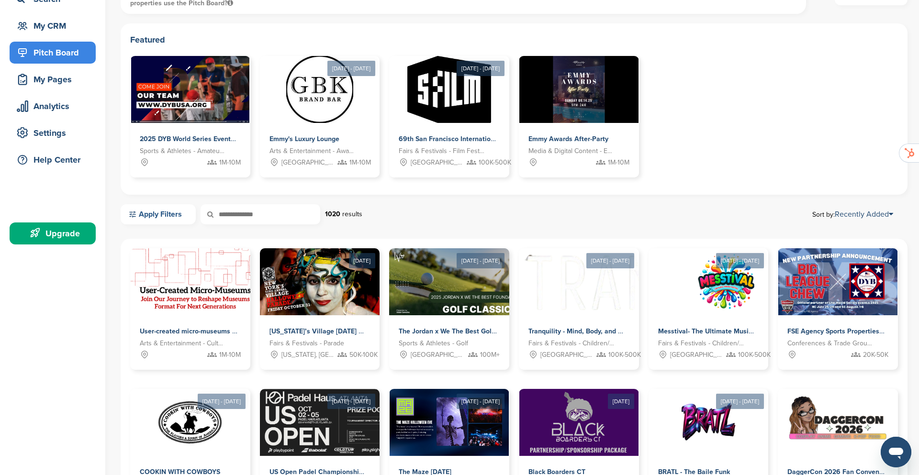
click at [141, 214] on link "Apply Filters" at bounding box center [158, 214] width 75 height 20
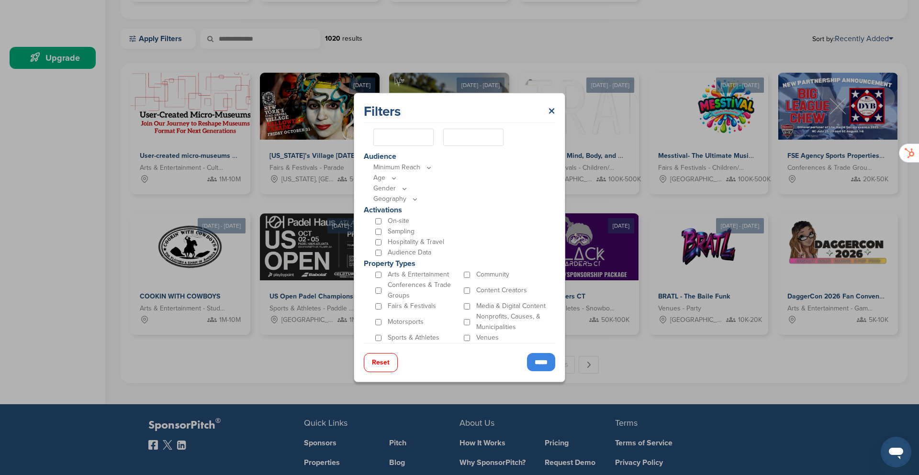
scroll to position [258, 0]
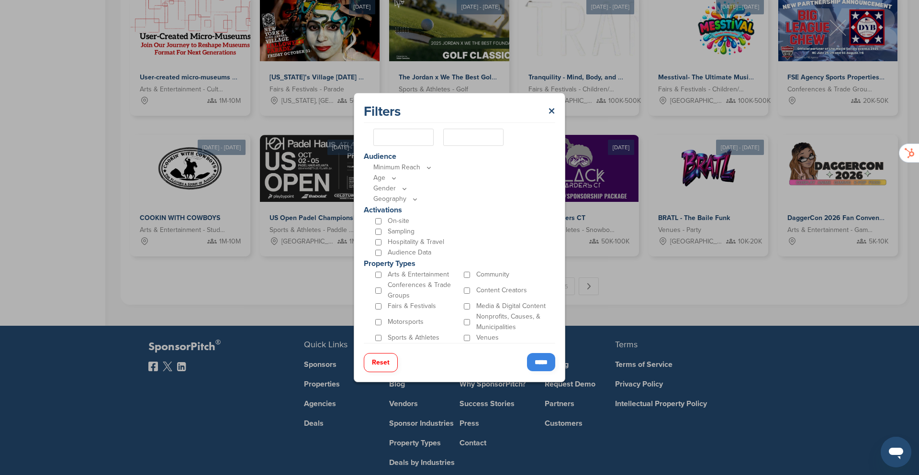
click at [536, 364] on input "*****" at bounding box center [541, 362] width 28 height 18
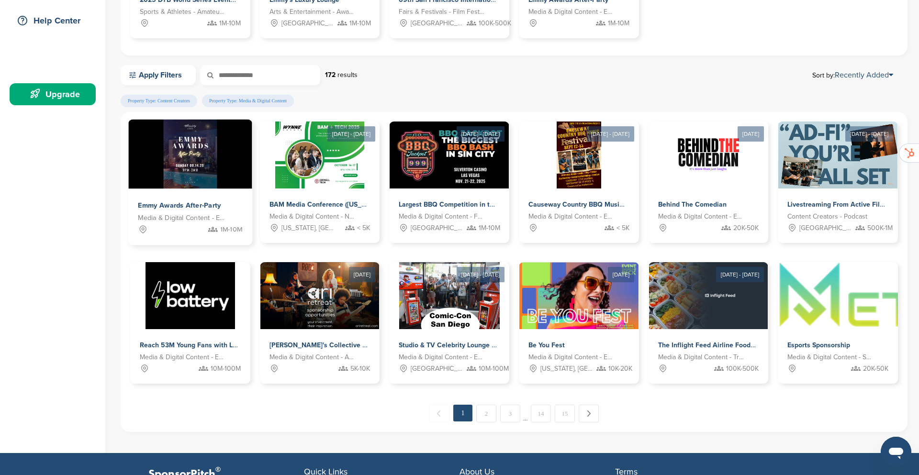
click at [233, 218] on div "Media & Digital Content - Entertainment" at bounding box center [190, 218] width 104 height 11
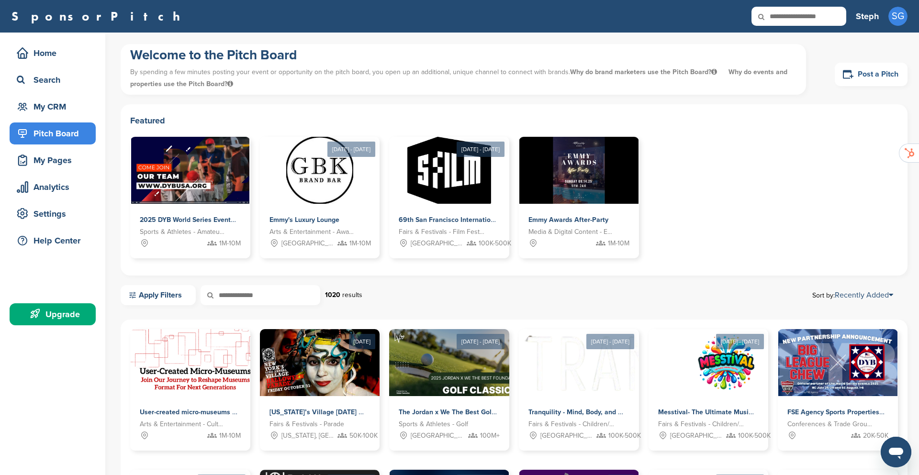
click at [878, 71] on link "Post a Pitch" at bounding box center [871, 74] width 73 height 23
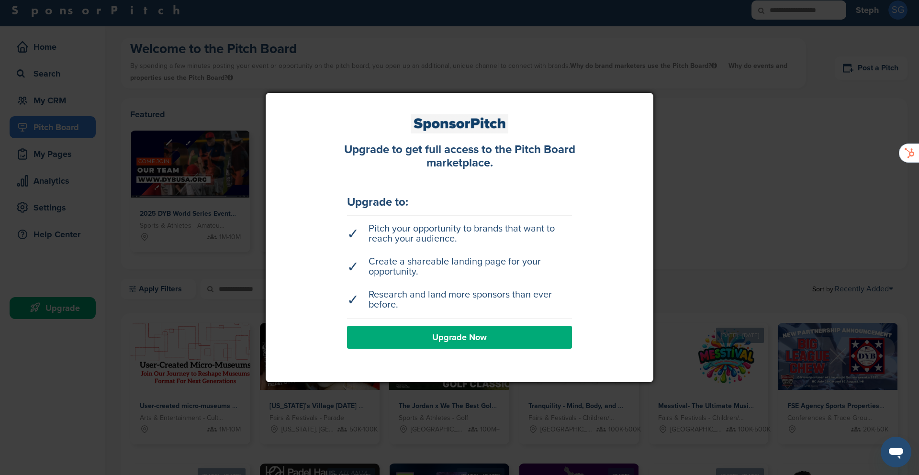
scroll to position [7, 0]
click at [482, 339] on link "Upgrade Now" at bounding box center [459, 337] width 225 height 23
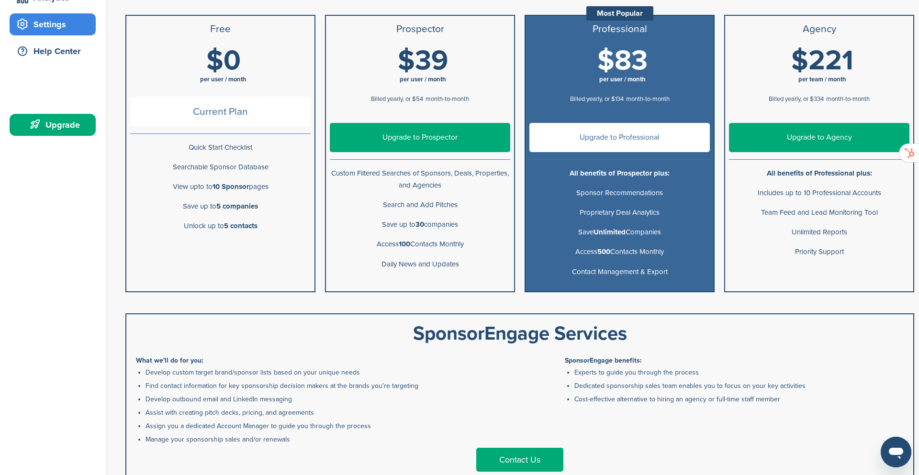
scroll to position [191, 0]
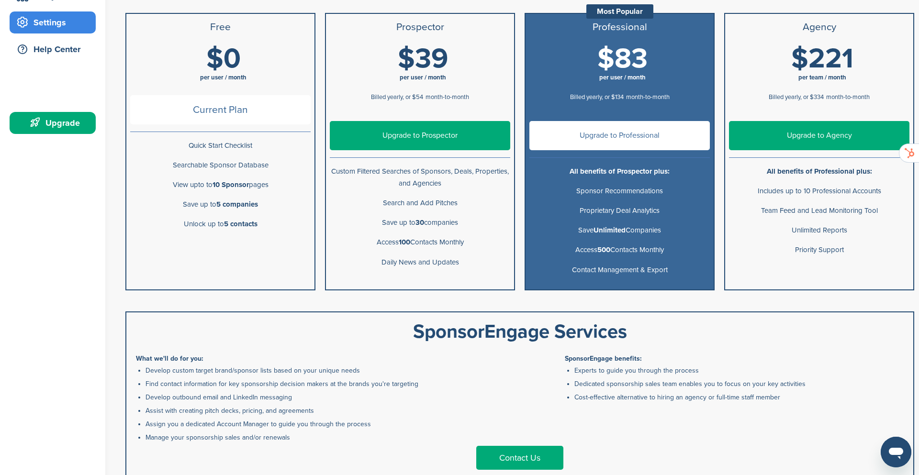
click at [221, 169] on p "Searchable Sponsor Database" at bounding box center [220, 165] width 180 height 12
click at [225, 172] on li "Searchable Sponsor Database" at bounding box center [220, 166] width 188 height 20
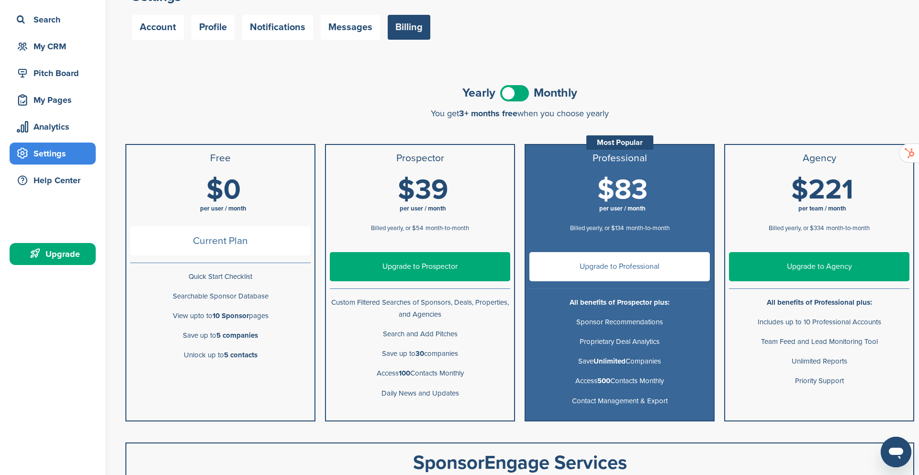
scroll to position [37, 0]
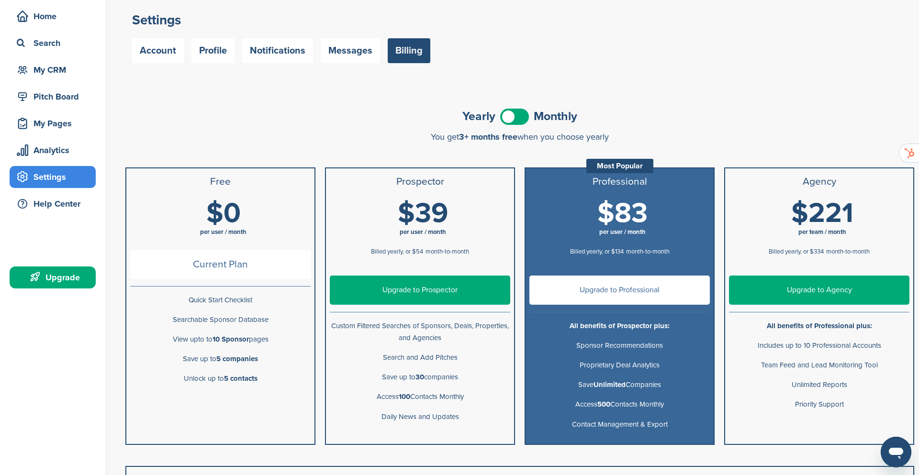
click at [418, 218] on span "$39" at bounding box center [423, 213] width 50 height 33
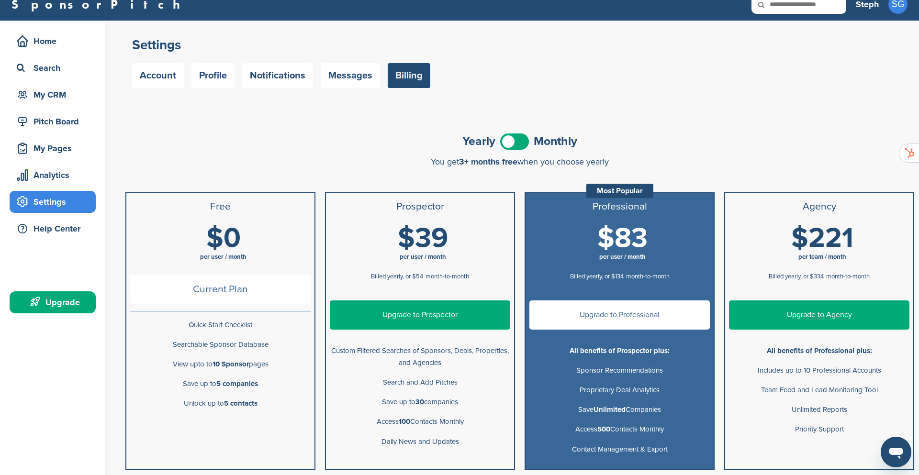
scroll to position [11, 0]
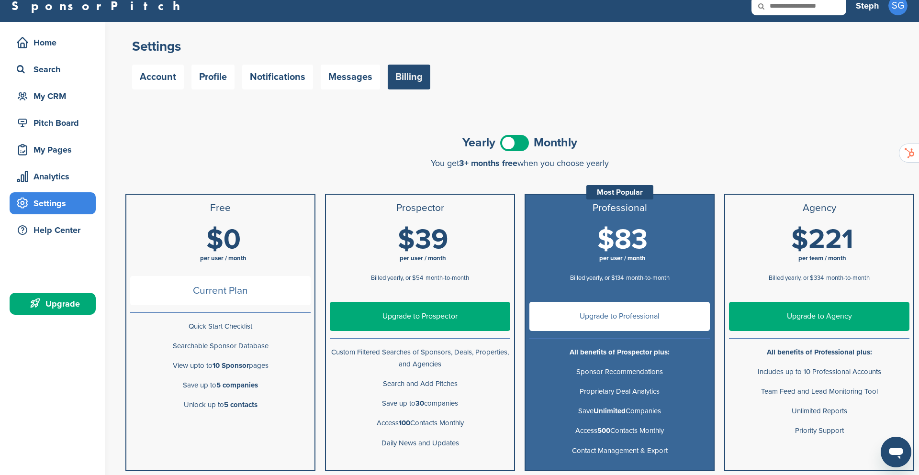
click at [220, 287] on span "Current Plan" at bounding box center [220, 290] width 180 height 29
click at [229, 289] on span "Current Plan" at bounding box center [220, 290] width 180 height 29
drag, startPoint x: 215, startPoint y: 292, endPoint x: 223, endPoint y: 292, distance: 7.7
click at [216, 292] on span "Current Plan" at bounding box center [220, 290] width 180 height 29
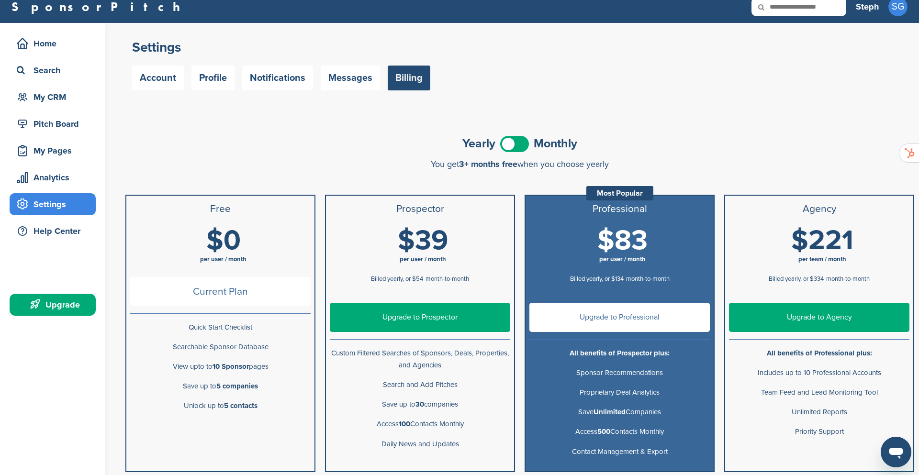
drag, startPoint x: 248, startPoint y: 293, endPoint x: 234, endPoint y: 294, distance: 14.4
click at [248, 293] on span "Current Plan" at bounding box center [220, 291] width 180 height 29
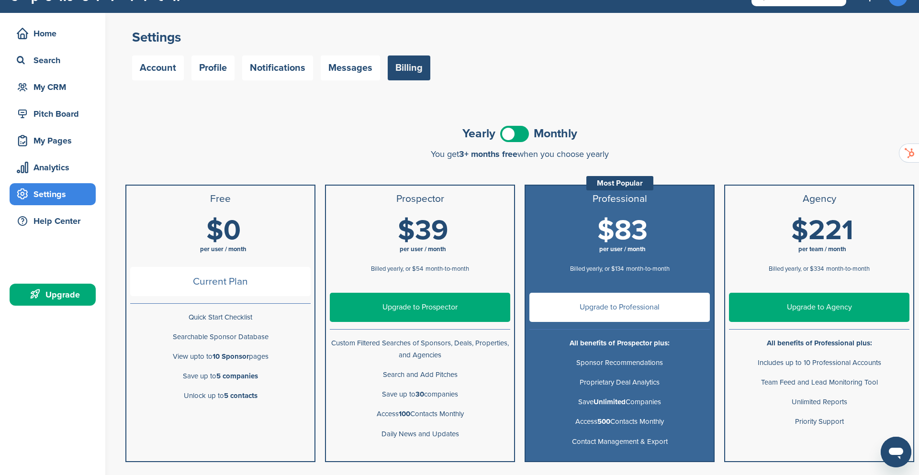
scroll to position [0, 0]
